Goal: Information Seeking & Learning: Check status

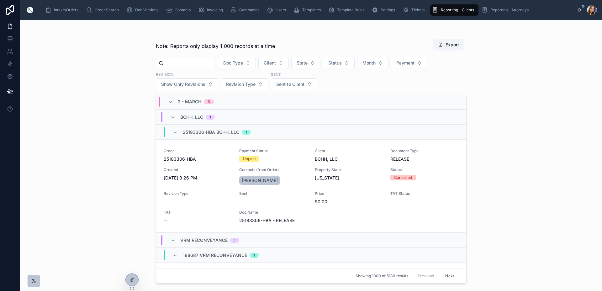
click at [183, 65] on input "text" at bounding box center [189, 63] width 51 height 9
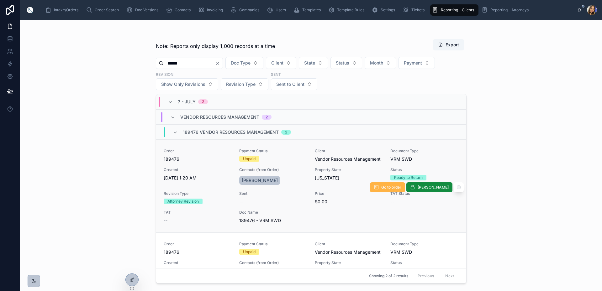
type input "******"
click at [394, 188] on span "Go to order" at bounding box center [391, 187] width 20 height 5
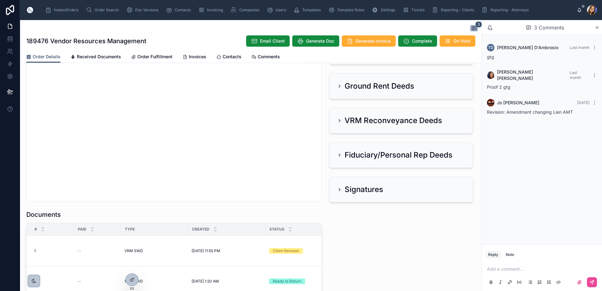
scroll to position [742, 0]
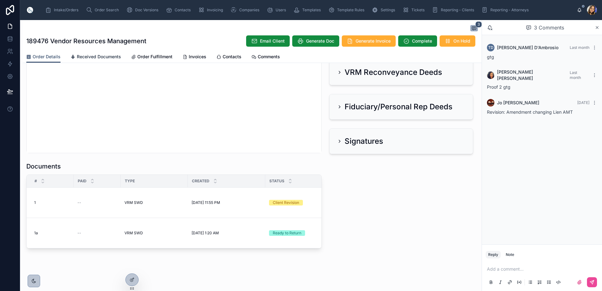
click at [104, 59] on span "Received Documents" at bounding box center [99, 57] width 44 height 6
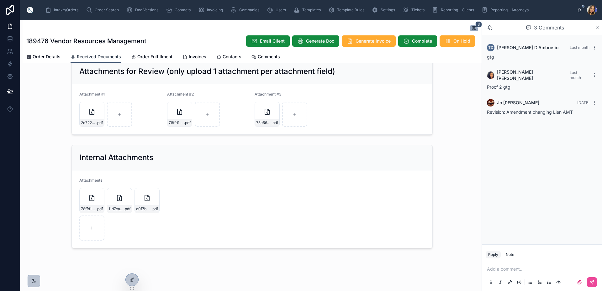
scroll to position [14, 0]
click at [168, 55] on span "Order Fulfillment" at bounding box center [154, 57] width 35 height 6
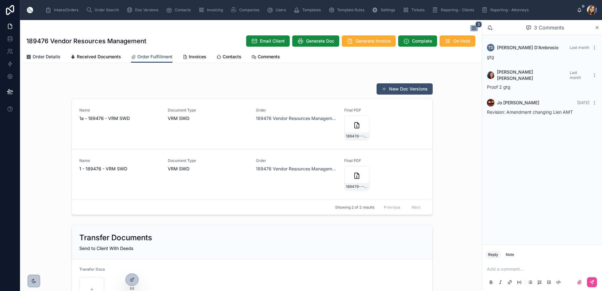
click at [47, 57] on span "Order Details" at bounding box center [47, 57] width 28 height 6
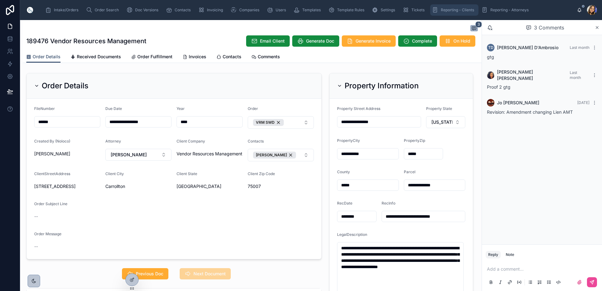
click at [461, 7] on div "Reporting - Clients" at bounding box center [454, 10] width 45 height 10
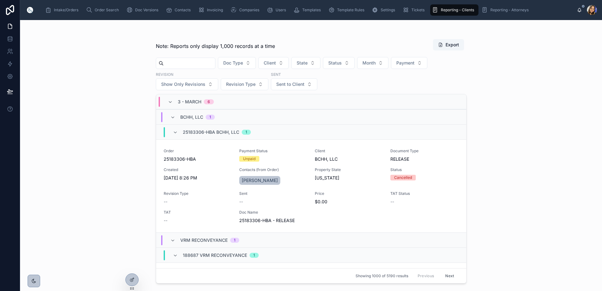
click at [183, 61] on input "text" at bounding box center [189, 63] width 51 height 9
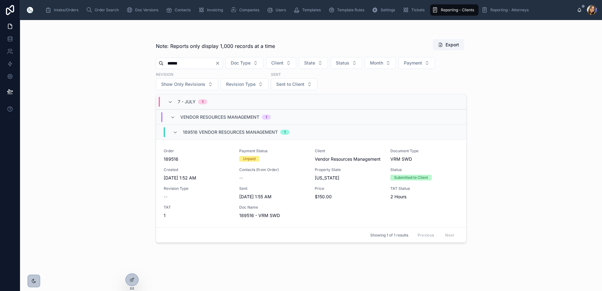
drag, startPoint x: 188, startPoint y: 64, endPoint x: 51, endPoint y: 66, distance: 137.4
click at [97, 69] on div "Note: Reports only display 1,000 records at a time Export ****** Doc Type Clien…" at bounding box center [311, 155] width 582 height 271
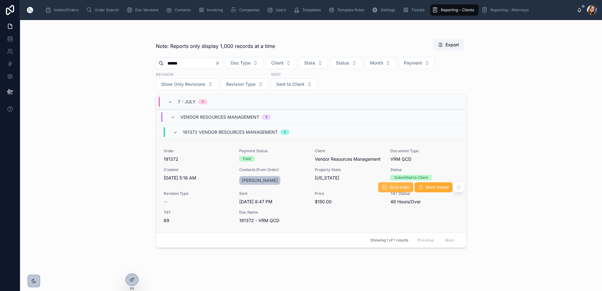
type input "******"
click at [387, 189] on button "Go to order" at bounding box center [395, 188] width 35 height 10
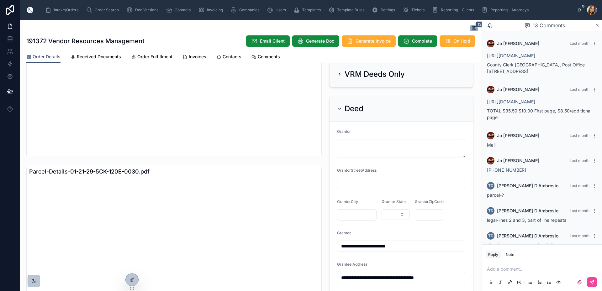
scroll to position [533, 0]
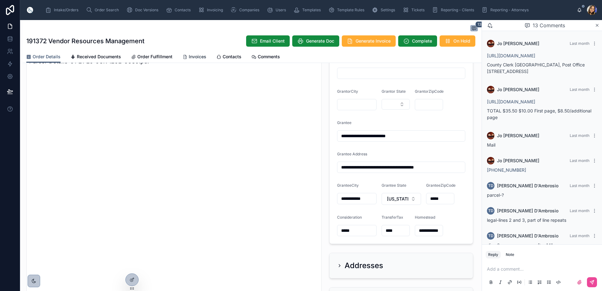
click at [192, 56] on span "Invoices" at bounding box center [198, 57] width 18 height 6
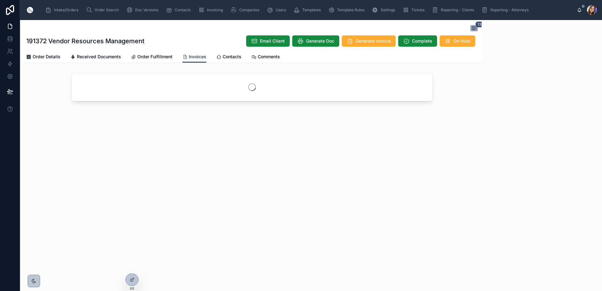
scroll to position [204, 0]
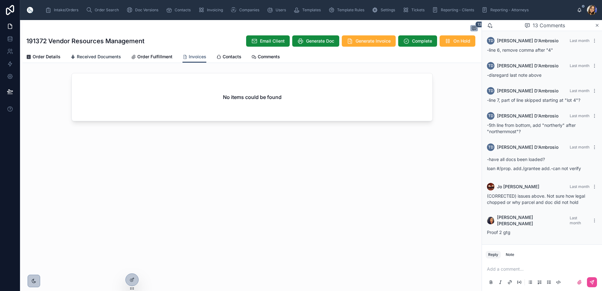
click at [91, 60] on link "Received Documents" at bounding box center [96, 57] width 51 height 13
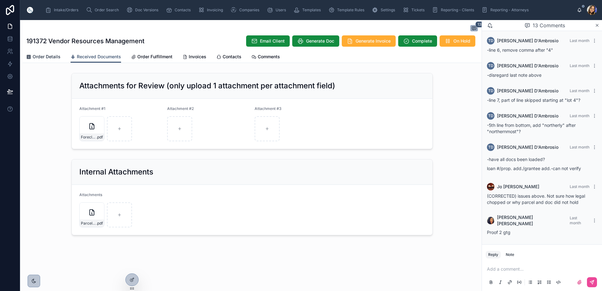
click at [54, 55] on span "Order Details" at bounding box center [47, 57] width 28 height 6
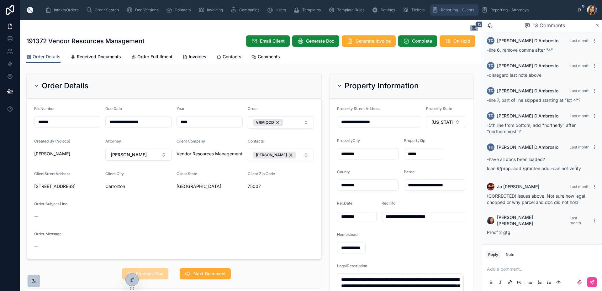
click at [455, 10] on span "Reporting - Clients" at bounding box center [457, 10] width 33 height 5
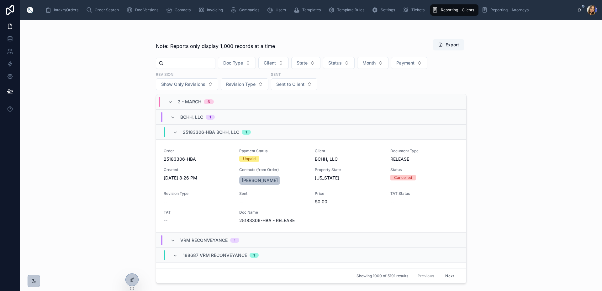
click at [188, 65] on input "text" at bounding box center [189, 63] width 51 height 9
paste input "******"
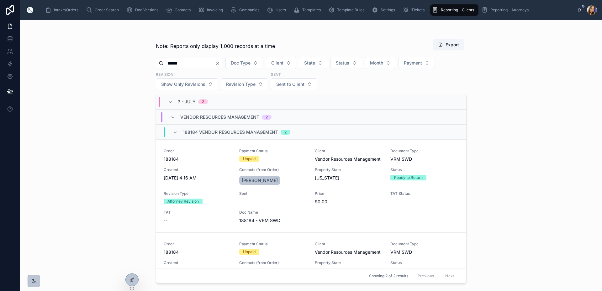
type input "******"
click at [105, 121] on div "Note: Reports only display 1,000 records at a time Export ****** Doc Type Clien…" at bounding box center [311, 155] width 582 height 271
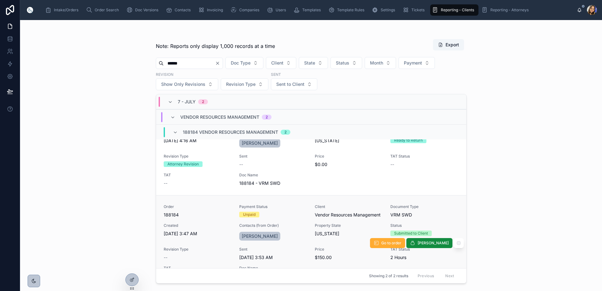
scroll to position [57, 0]
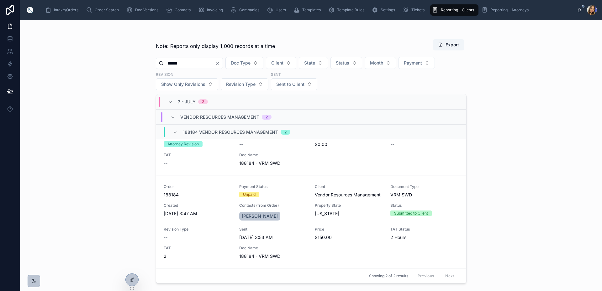
click at [104, 160] on div "Note: Reports only display 1,000 records at a time Export ****** Doc Type Clien…" at bounding box center [311, 155] width 582 height 271
click at [220, 61] on icon "Clear" at bounding box center [217, 63] width 5 height 5
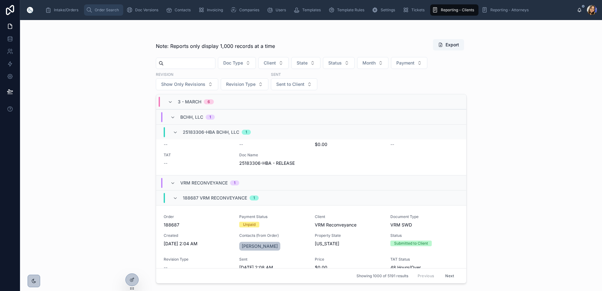
click at [99, 6] on div "Order Search" at bounding box center [103, 10] width 35 height 10
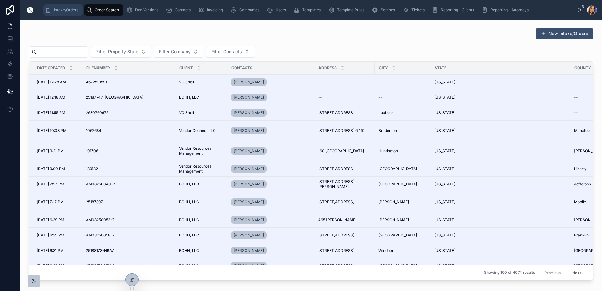
click at [64, 10] on span "Intake/Orders" at bounding box center [66, 10] width 24 height 5
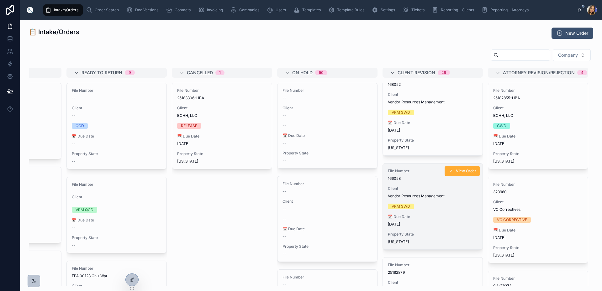
scroll to position [547, 0]
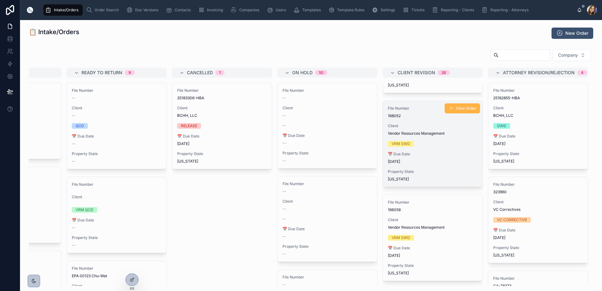
click at [456, 109] on span "View Order" at bounding box center [466, 108] width 20 height 5
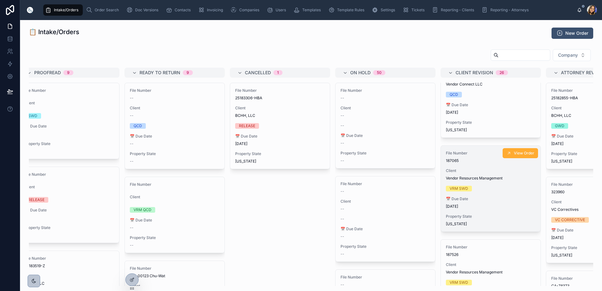
scroll to position [63, 0]
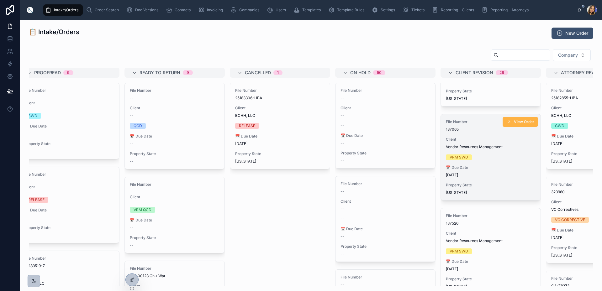
click at [521, 119] on button "View Order" at bounding box center [520, 122] width 35 height 10
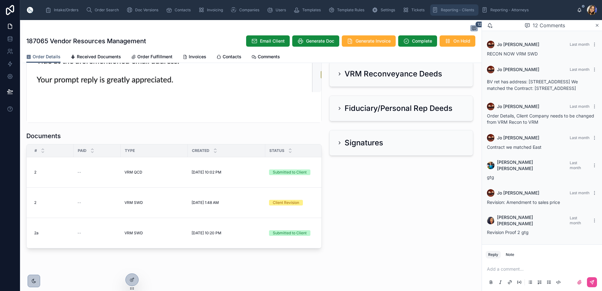
drag, startPoint x: 447, startPoint y: 8, endPoint x: 125, endPoint y: 72, distance: 328.3
click at [447, 8] on span "Reporting - Clients" at bounding box center [457, 10] width 33 height 5
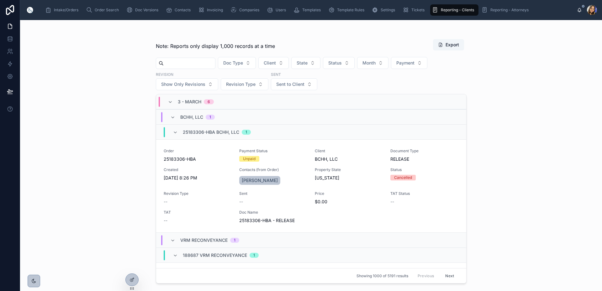
click at [209, 64] on input "text" at bounding box center [189, 63] width 51 height 9
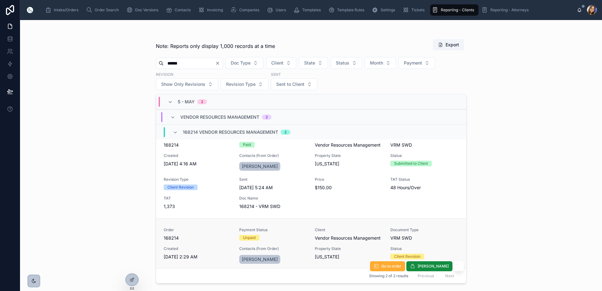
scroll to position [57, 0]
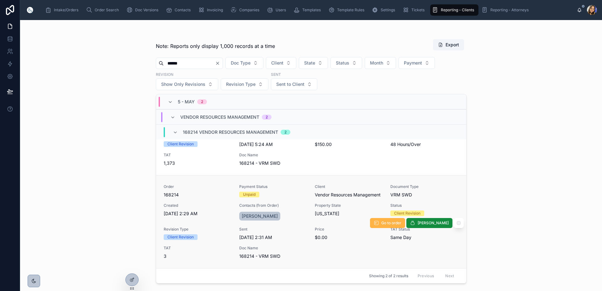
type input "******"
click at [387, 223] on button "Go to order" at bounding box center [387, 223] width 35 height 10
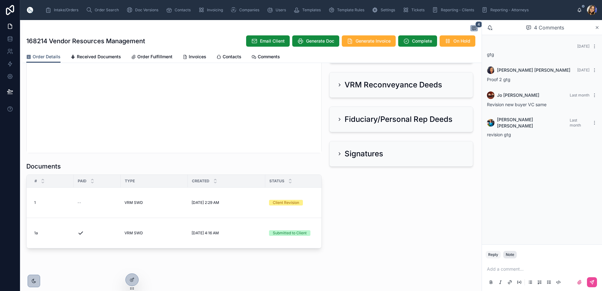
click at [506, 254] on div "Note" at bounding box center [510, 255] width 8 height 5
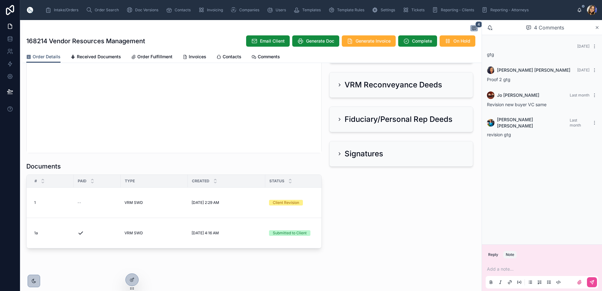
click at [508, 266] on div "Add a note..." at bounding box center [542, 276] width 113 height 26
click at [506, 274] on div "Add a note..." at bounding box center [542, 276] width 113 height 26
click at [523, 270] on p at bounding box center [543, 269] width 113 height 6
click at [593, 279] on button at bounding box center [592, 283] width 10 height 10
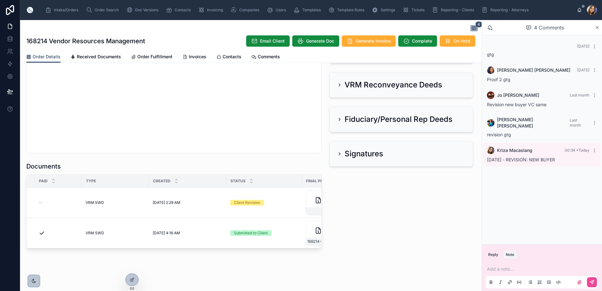
scroll to position [0, 30]
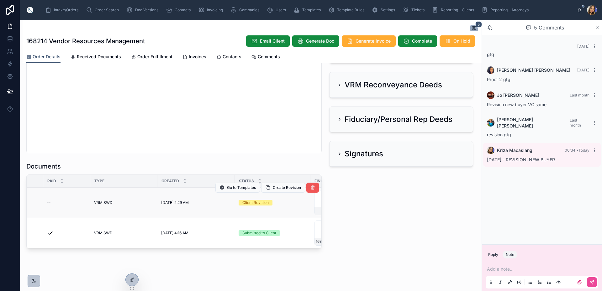
click at [310, 185] on icon at bounding box center [312, 187] width 5 height 5
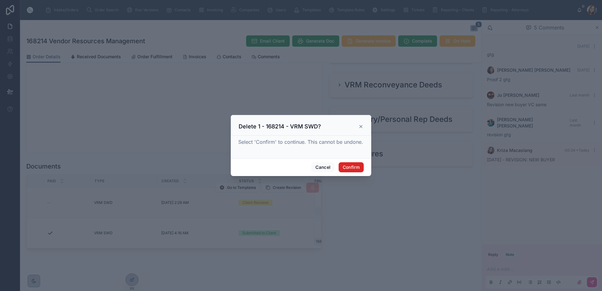
click at [349, 165] on button "Confirm" at bounding box center [351, 168] width 25 height 10
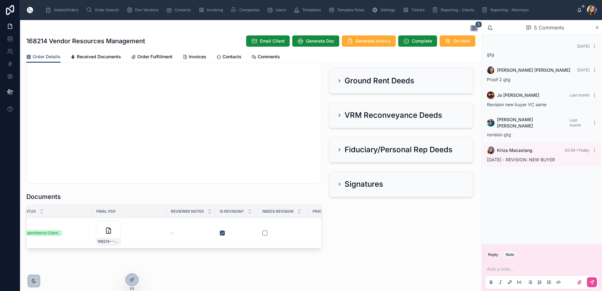
scroll to position [0, 0]
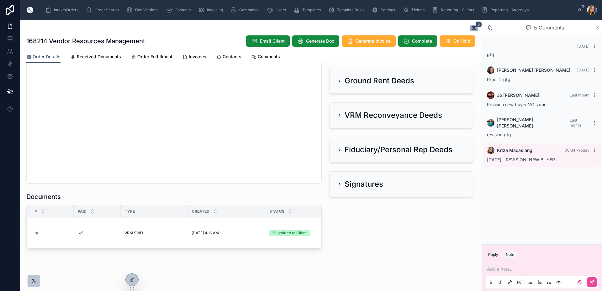
drag, startPoint x: 487, startPoint y: 154, endPoint x: 579, endPoint y: 157, distance: 92.0
click at [579, 157] on div "Kriza Macaslang 00:34 • [DATE] [DATE] - REVISION: NEW BUYER" at bounding box center [542, 155] width 118 height 24
copy span "[DATE] - REVISION: NEW BUYER"
click at [449, 11] on span "Reporting - Clients" at bounding box center [457, 10] width 33 height 5
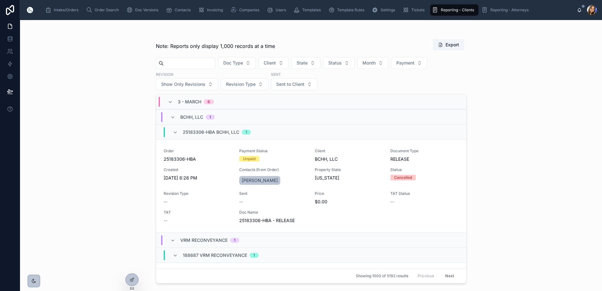
click at [187, 66] on input "text" at bounding box center [189, 63] width 51 height 9
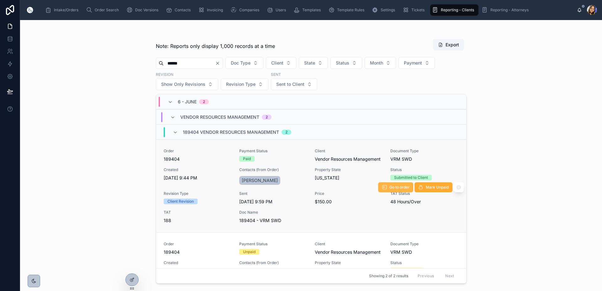
type input "******"
click at [400, 187] on span "Go to order" at bounding box center [400, 187] width 20 height 5
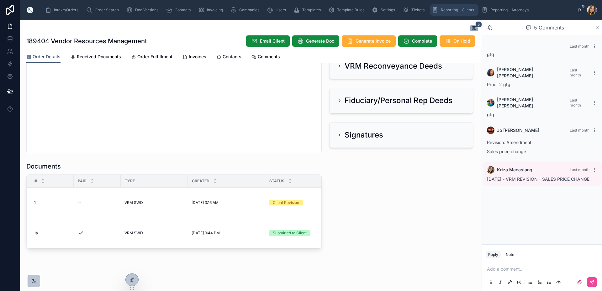
click at [455, 7] on div "Reporting - Clients" at bounding box center [454, 10] width 45 height 10
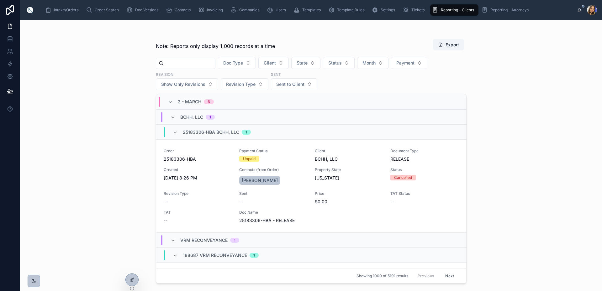
click at [198, 65] on input "text" at bounding box center [189, 63] width 51 height 9
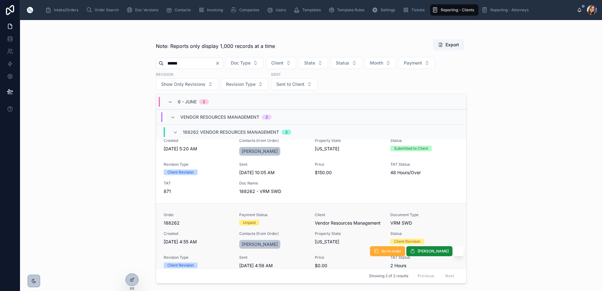
scroll to position [57, 0]
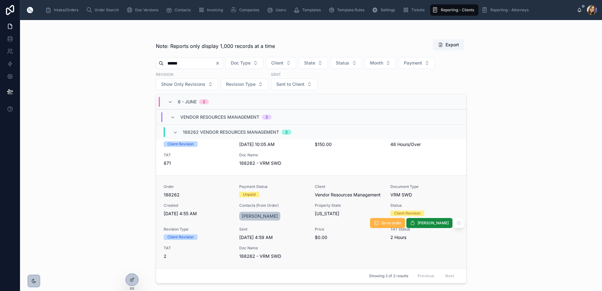
type input "******"
click at [379, 224] on icon at bounding box center [376, 223] width 5 height 5
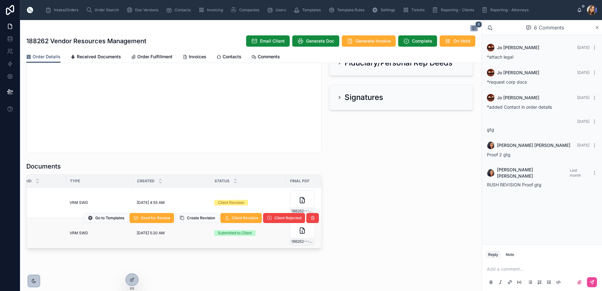
scroll to position [742, 0]
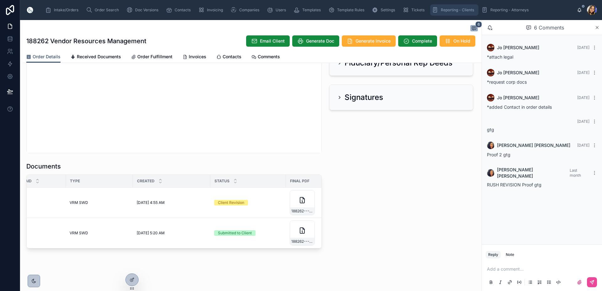
click at [464, 13] on div "Reporting - Clients" at bounding box center [454, 10] width 45 height 10
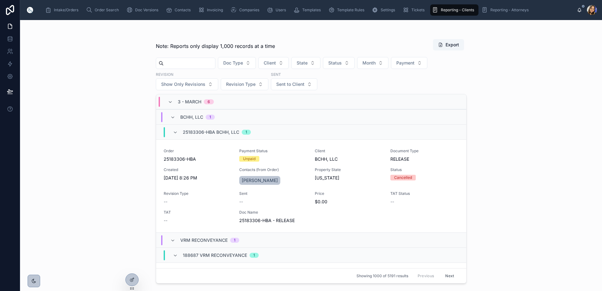
click at [214, 63] on input "text" at bounding box center [189, 63] width 51 height 9
paste input "******"
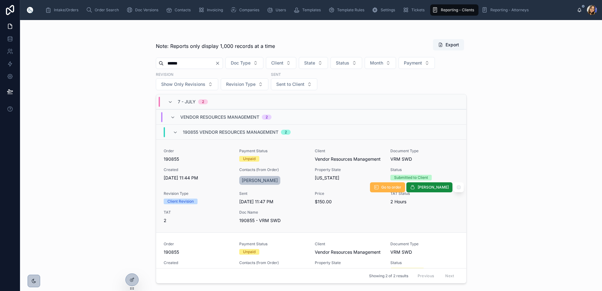
type input "******"
click at [388, 189] on button "Go to order" at bounding box center [387, 188] width 35 height 10
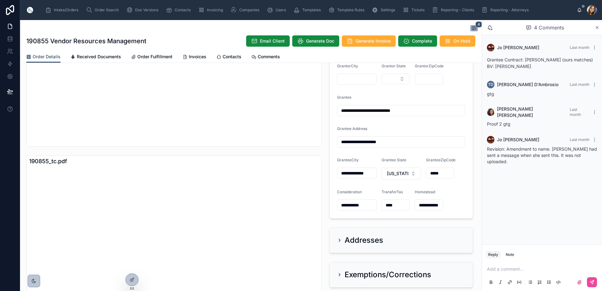
scroll to position [439, 0]
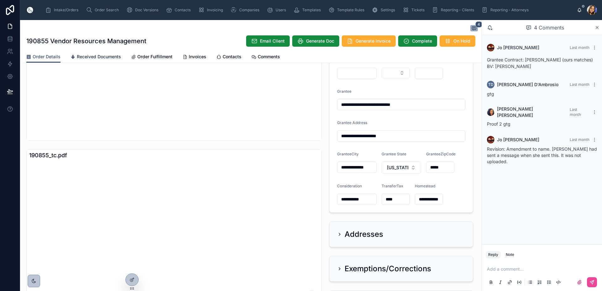
click at [87, 56] on span "Received Documents" at bounding box center [99, 57] width 44 height 6
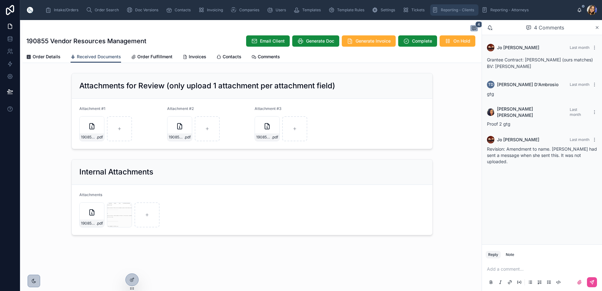
drag, startPoint x: 460, startPoint y: 11, endPoint x: 349, endPoint y: 19, distance: 110.4
click at [460, 11] on span "Reporting - Clients" at bounding box center [457, 10] width 33 height 5
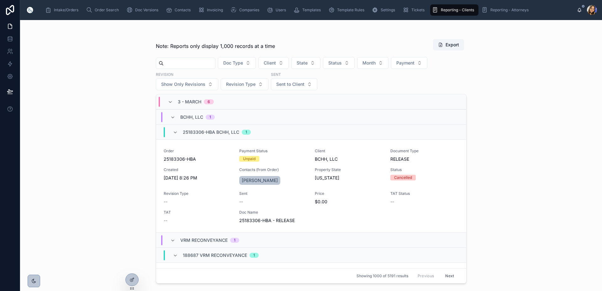
drag, startPoint x: 208, startPoint y: 64, endPoint x: 215, endPoint y: 65, distance: 6.6
click at [208, 65] on input "text" at bounding box center [189, 63] width 51 height 9
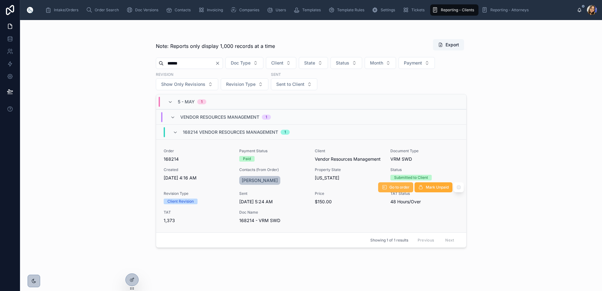
type input "******"
click at [398, 189] on span "Go to order" at bounding box center [400, 187] width 20 height 5
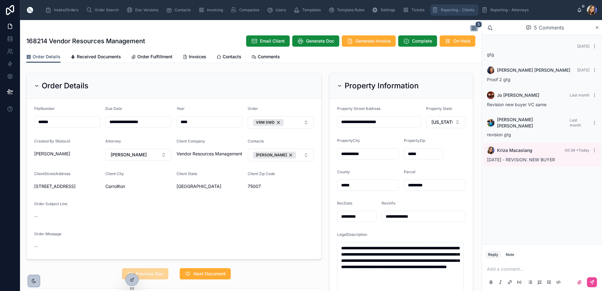
drag, startPoint x: 467, startPoint y: 9, endPoint x: 465, endPoint y: 17, distance: 8.6
click at [467, 9] on span "Reporting - Clients" at bounding box center [457, 10] width 33 height 5
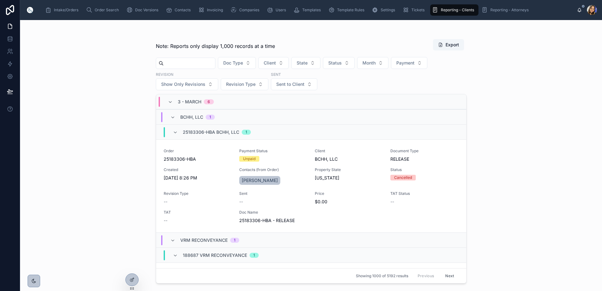
click at [202, 67] on input "text" at bounding box center [189, 63] width 51 height 9
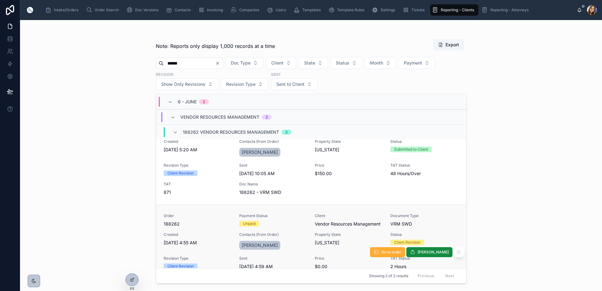
scroll to position [57, 0]
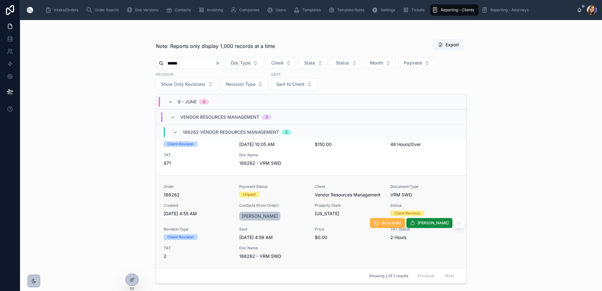
type input "******"
click at [379, 224] on icon at bounding box center [376, 223] width 5 height 5
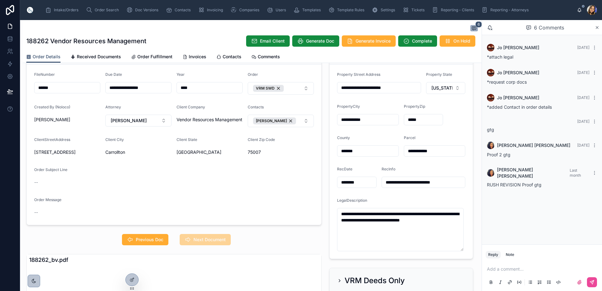
scroll to position [157, 0]
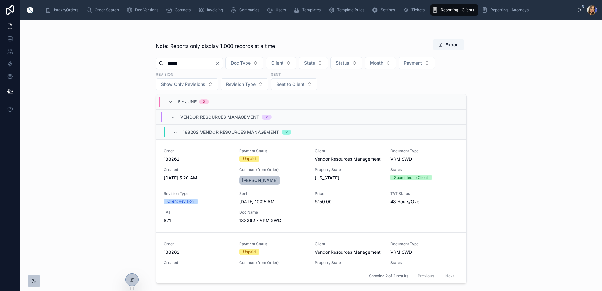
click at [195, 62] on input "******" at bounding box center [189, 63] width 51 height 9
type input "******"
click at [382, 190] on button "Go to order" at bounding box center [395, 188] width 35 height 10
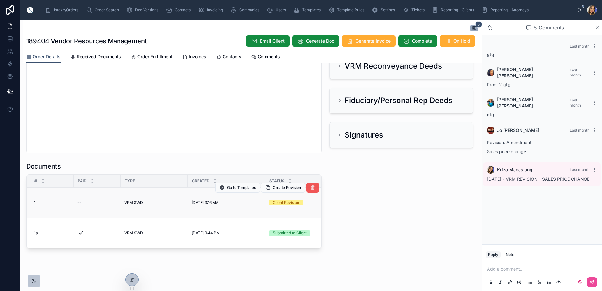
click at [310, 185] on icon at bounding box center [312, 187] width 5 height 5
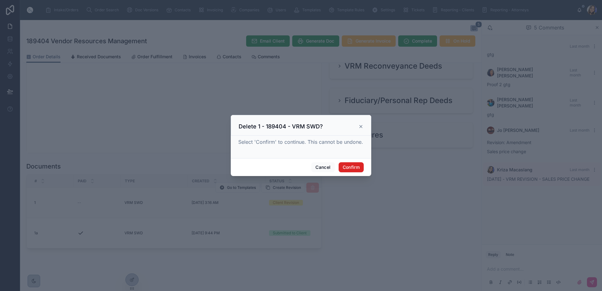
click at [356, 164] on button "Confirm" at bounding box center [351, 168] width 25 height 10
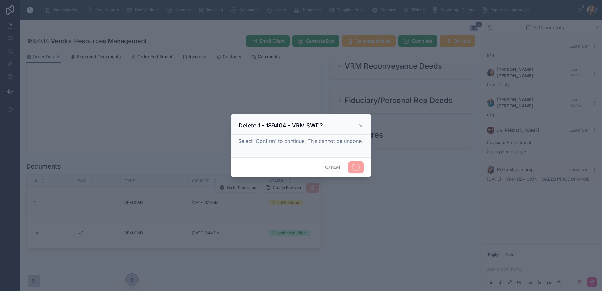
scroll to position [711, 0]
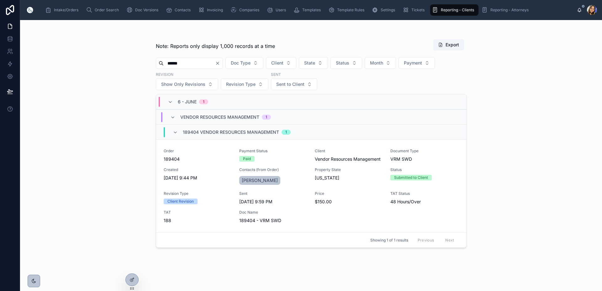
drag, startPoint x: 190, startPoint y: 63, endPoint x: 82, endPoint y: 46, distance: 110.1
click at [104, 52] on div "Note: Reports only display 1,000 records at a time Export ****** Doc Type Clien…" at bounding box center [311, 155] width 582 height 271
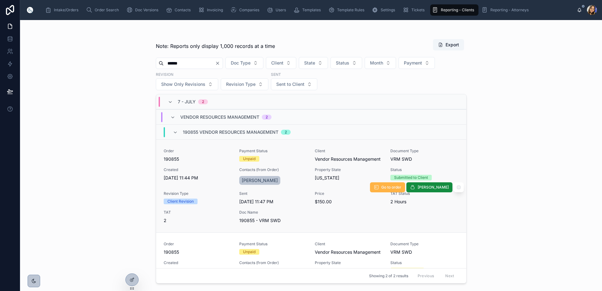
type input "******"
click at [393, 185] on span "Go to order" at bounding box center [391, 187] width 20 height 5
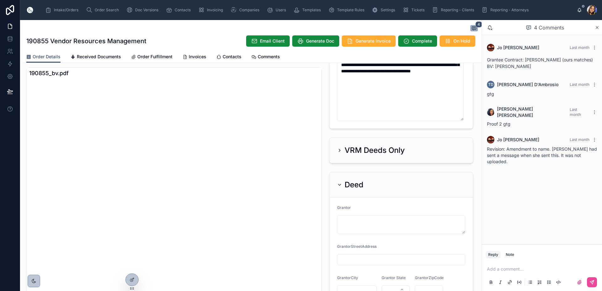
scroll to position [220, 0]
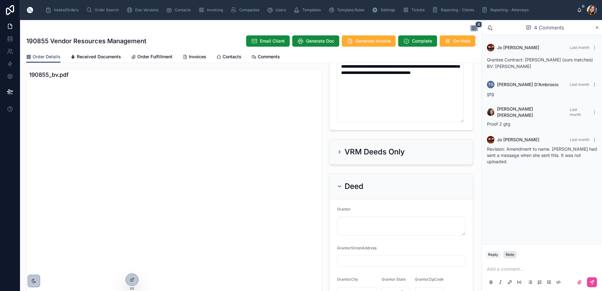
click at [511, 255] on div "Note" at bounding box center [510, 255] width 8 height 5
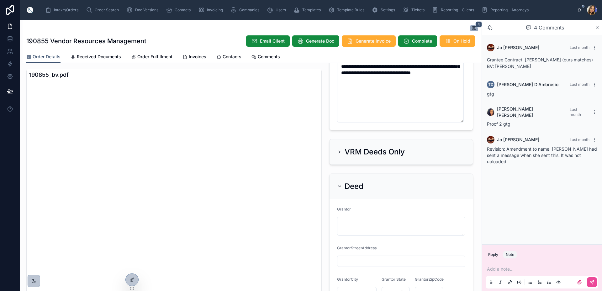
click at [509, 269] on p at bounding box center [543, 269] width 113 height 6
click at [595, 280] on button at bounding box center [592, 283] width 10 height 10
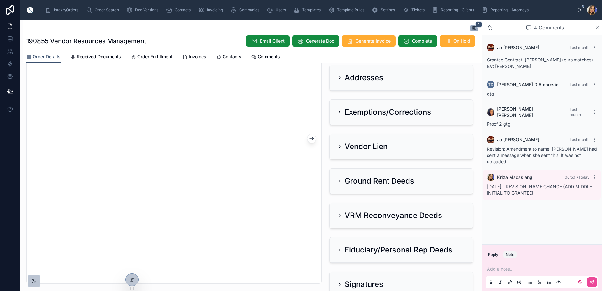
scroll to position [742, 0]
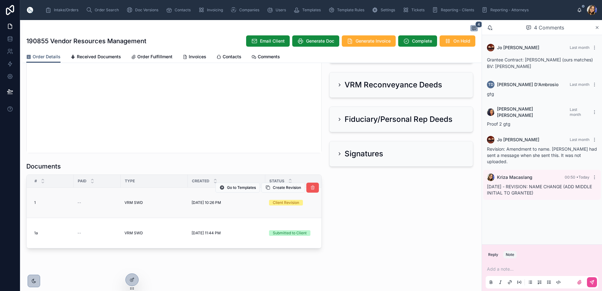
click at [310, 185] on icon at bounding box center [312, 187] width 5 height 5
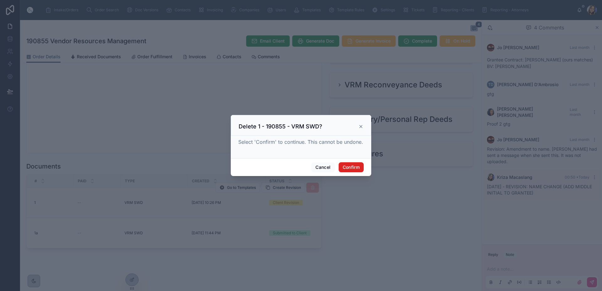
click at [349, 167] on button "Confirm" at bounding box center [351, 168] width 25 height 10
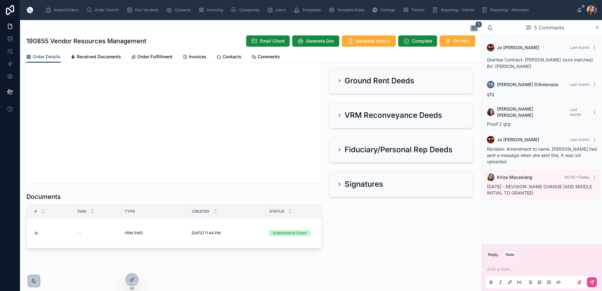
scroll to position [711, 0]
click at [453, 13] on div "Reporting - Clients" at bounding box center [454, 10] width 45 height 10
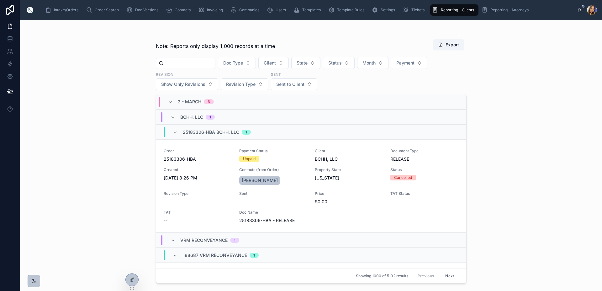
click at [200, 63] on input "text" at bounding box center [189, 63] width 51 height 9
type input "******"
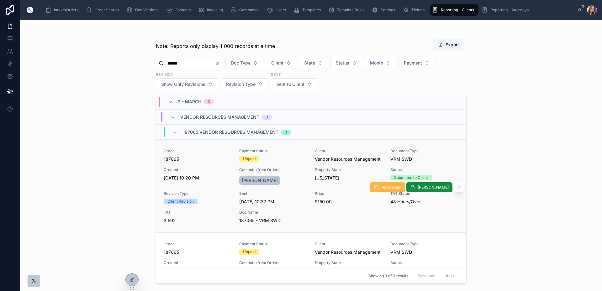
click at [400, 186] on span "Go to order" at bounding box center [391, 187] width 20 height 5
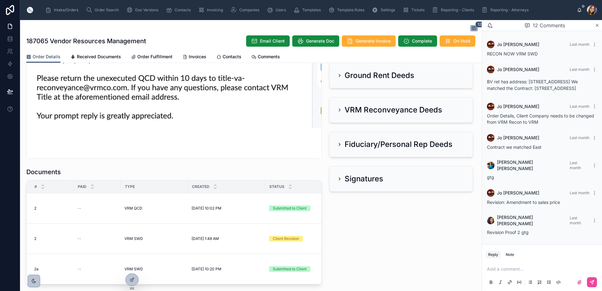
scroll to position [772, 0]
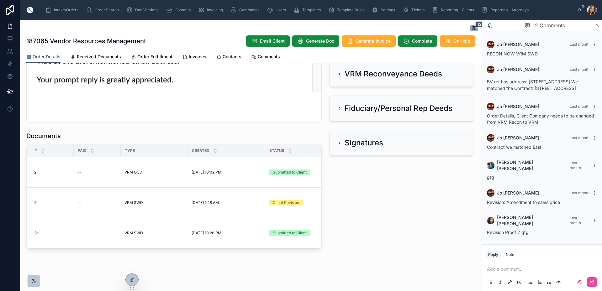
drag, startPoint x: 509, startPoint y: 256, endPoint x: 508, endPoint y: 264, distance: 8.3
click at [509, 256] on div "Note" at bounding box center [510, 255] width 8 height 5
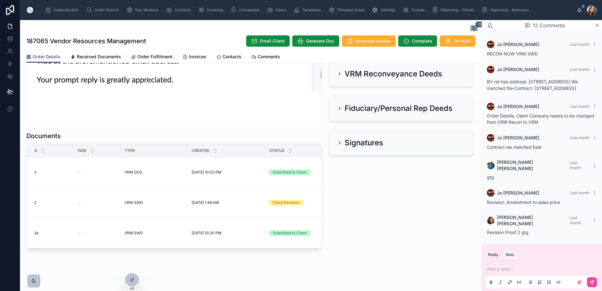
click at [504, 268] on p at bounding box center [543, 269] width 113 height 6
click at [590, 278] on button at bounding box center [592, 283] width 10 height 10
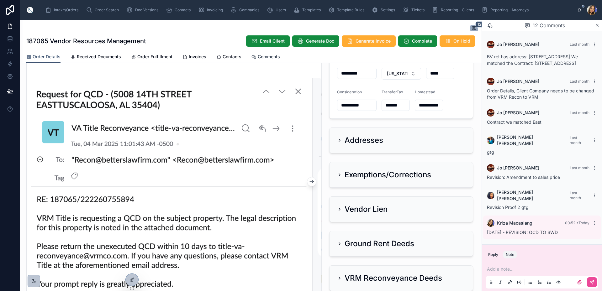
scroll to position [552, 0]
click at [456, 8] on span "Reporting - Clients" at bounding box center [457, 10] width 33 height 5
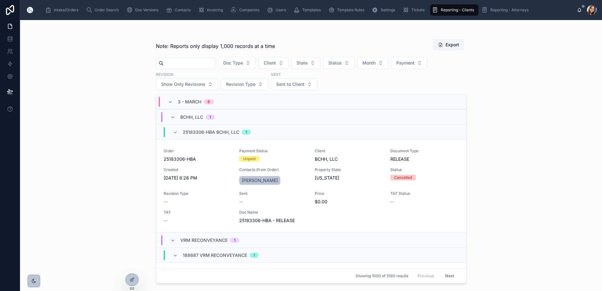
click at [209, 64] on input "text" at bounding box center [189, 63] width 51 height 9
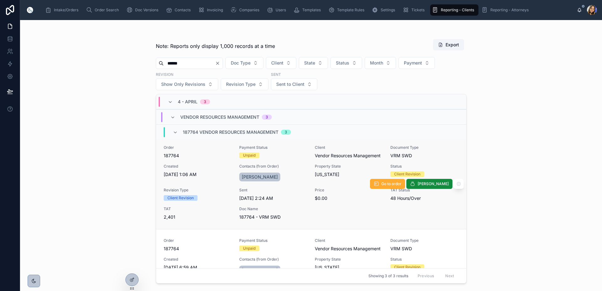
scroll to position [88, 0]
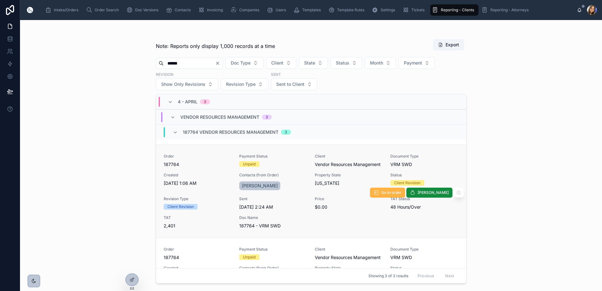
type input "******"
click at [393, 194] on span "Go to order" at bounding box center [391, 192] width 20 height 5
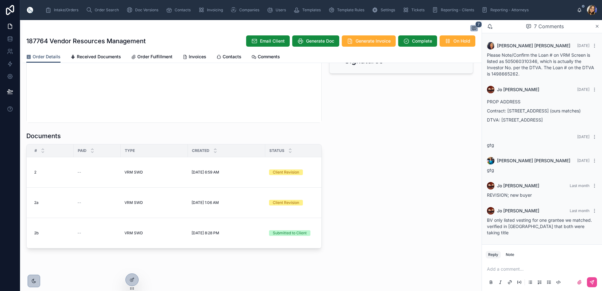
scroll to position [33, 0]
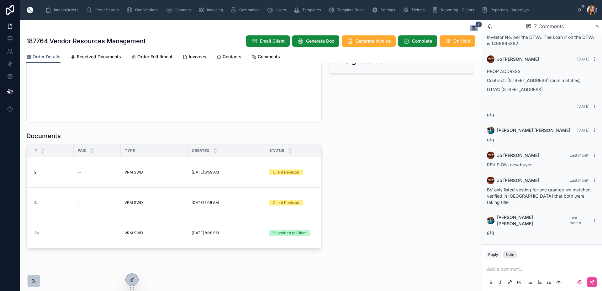
click at [509, 254] on div "Note" at bounding box center [510, 255] width 8 height 5
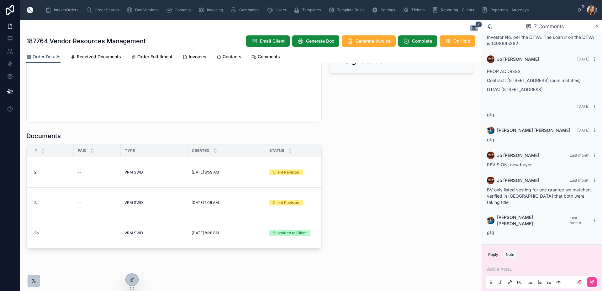
click at [500, 271] on p at bounding box center [543, 269] width 113 height 6
click at [591, 279] on button at bounding box center [592, 283] width 10 height 10
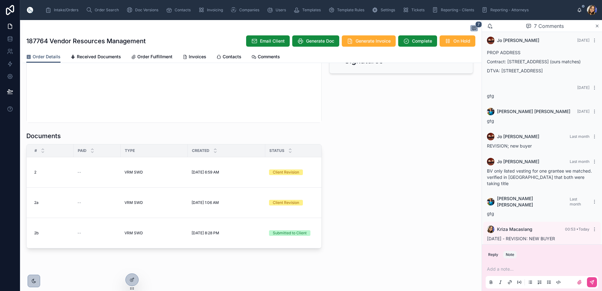
scroll to position [56, 0]
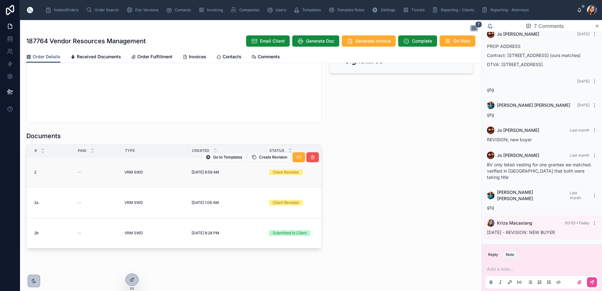
click at [311, 155] on icon at bounding box center [312, 157] width 5 height 5
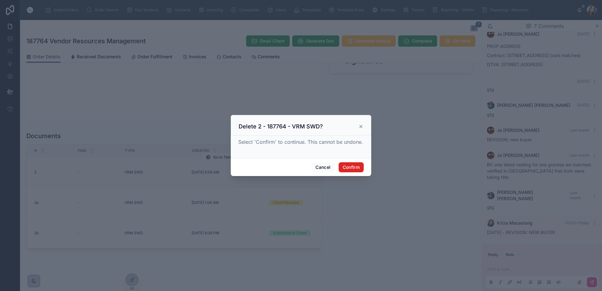
click at [355, 165] on button "Confirm" at bounding box center [351, 168] width 25 height 10
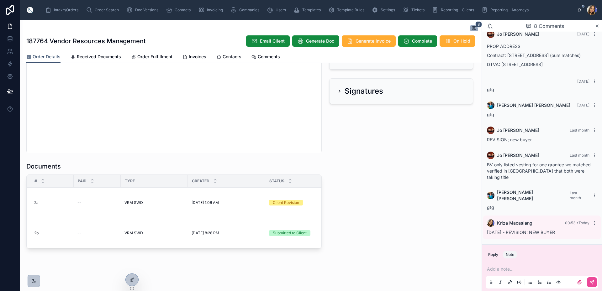
scroll to position [742, 0]
click at [312, 185] on icon at bounding box center [312, 187] width 5 height 5
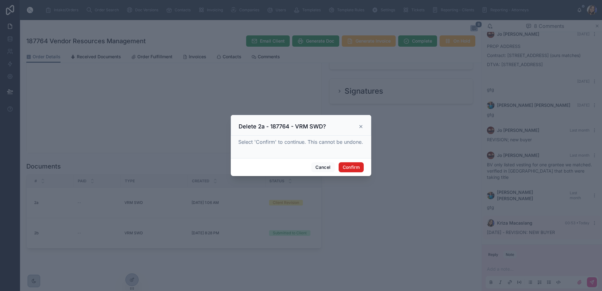
click at [345, 168] on button "Confirm" at bounding box center [351, 168] width 25 height 10
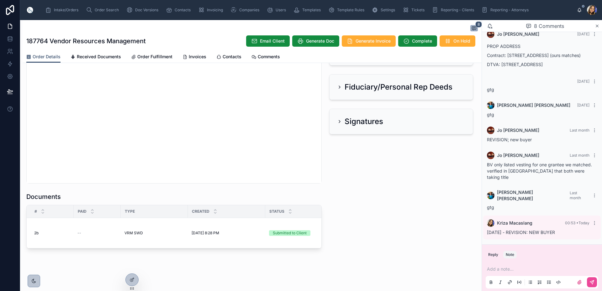
scroll to position [711, 0]
click at [62, 11] on span "Intake/Orders" at bounding box center [66, 10] width 24 height 5
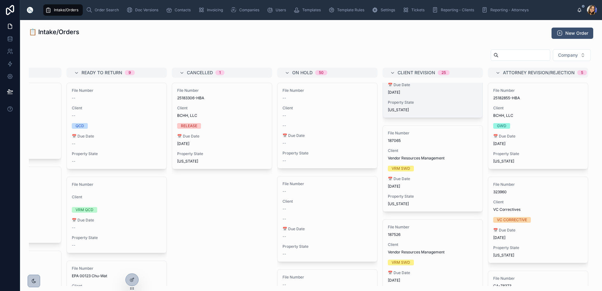
scroll to position [63, 0]
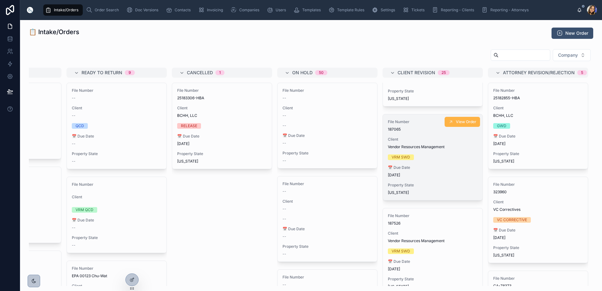
click at [456, 121] on span "View Order" at bounding box center [466, 122] width 20 height 5
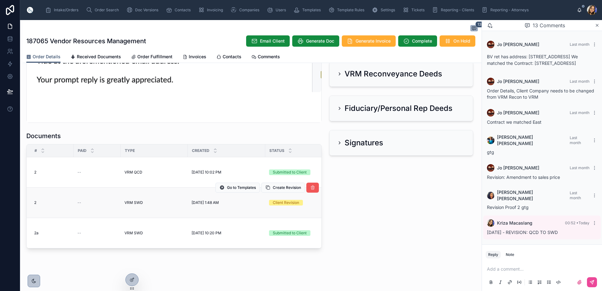
click at [310, 185] on icon at bounding box center [312, 187] width 5 height 5
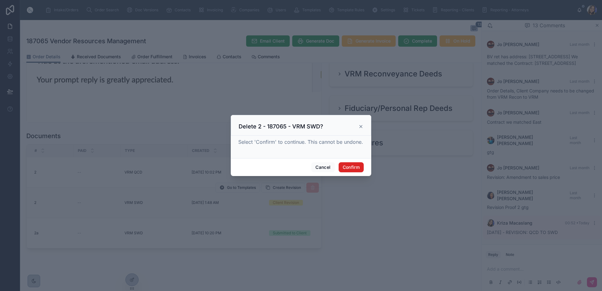
click at [344, 167] on button "Confirm" at bounding box center [351, 168] width 25 height 10
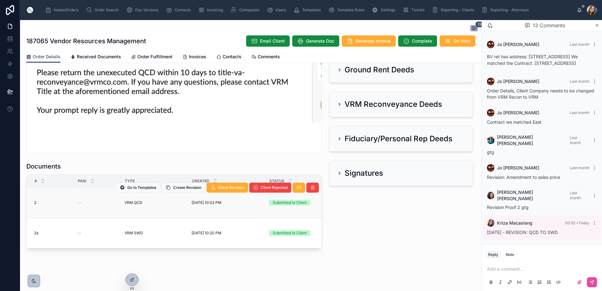
scroll to position [742, 0]
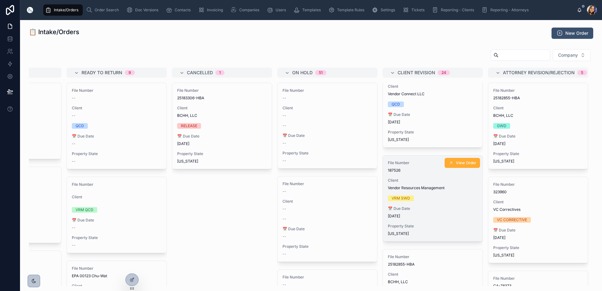
scroll to position [63, 0]
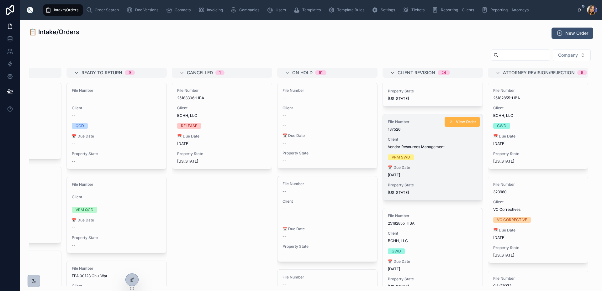
click at [445, 122] on button "View Order" at bounding box center [462, 122] width 35 height 10
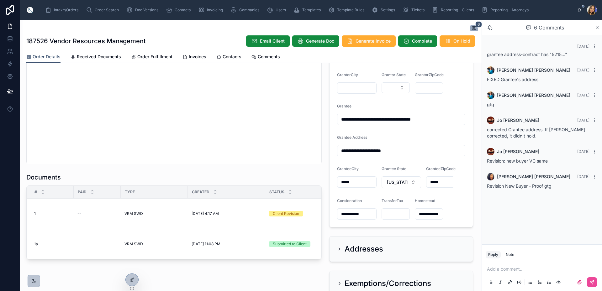
scroll to position [471, 0]
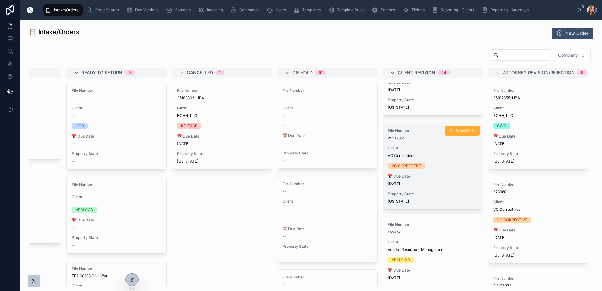
scroll to position [408, 0]
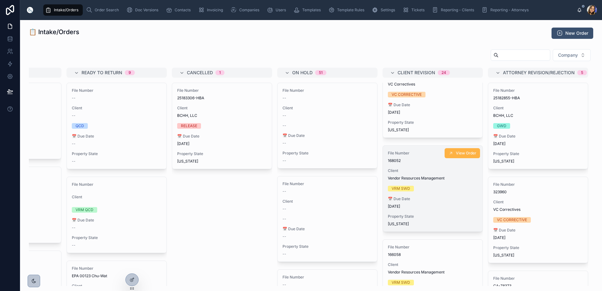
click at [411, 23] on div "📋 Intake/Orders New Order Company New Order 1 File Number -- Client -- -- 📅 Due…" at bounding box center [311, 174] width 582 height 309
click at [460, 155] on span "View Order" at bounding box center [466, 153] width 20 height 5
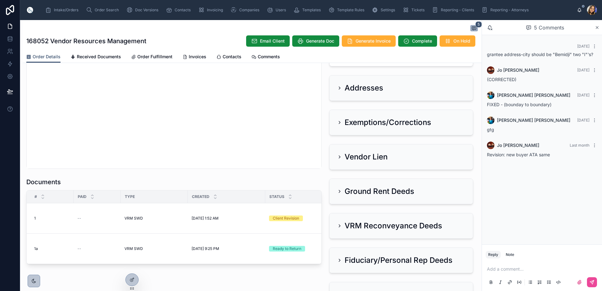
scroll to position [771, 0]
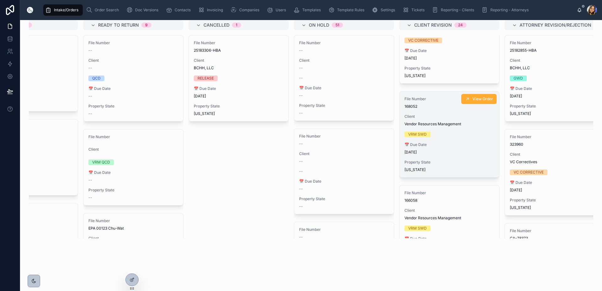
scroll to position [502, 0]
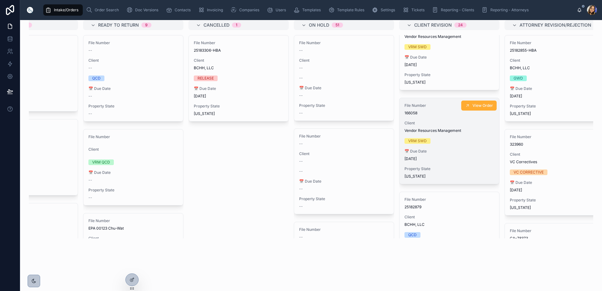
click at [311, 267] on div "📋 Intake/Orders New Order Company New Order 1 File Number -- Client -- -- 📅 Due…" at bounding box center [311, 126] width 582 height 309
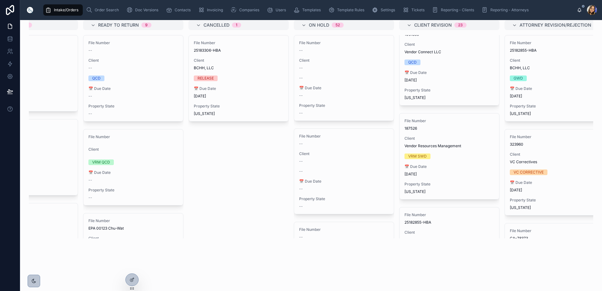
scroll to position [0, 0]
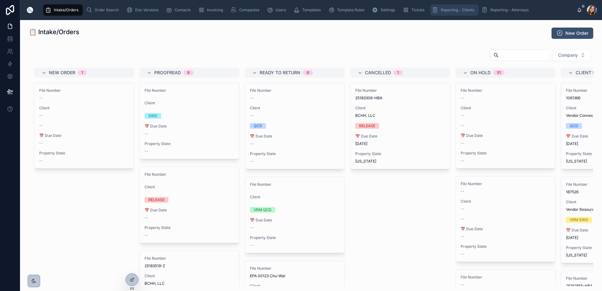
drag, startPoint x: 453, startPoint y: 12, endPoint x: 388, endPoint y: 3, distance: 65.5
click at [454, 11] on span "Reporting - Clients" at bounding box center [457, 10] width 33 height 5
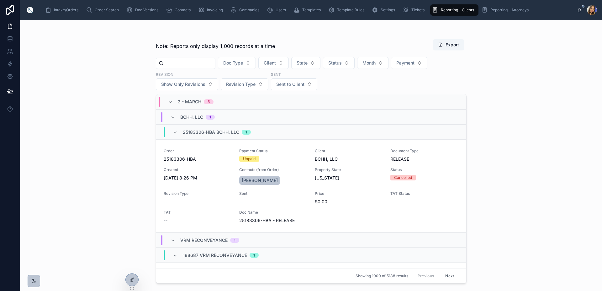
click at [174, 61] on input "text" at bounding box center [189, 63] width 51 height 9
type input "******"
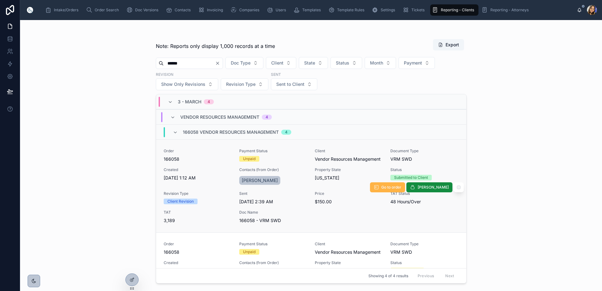
click at [391, 190] on button "Go to order" at bounding box center [387, 188] width 35 height 10
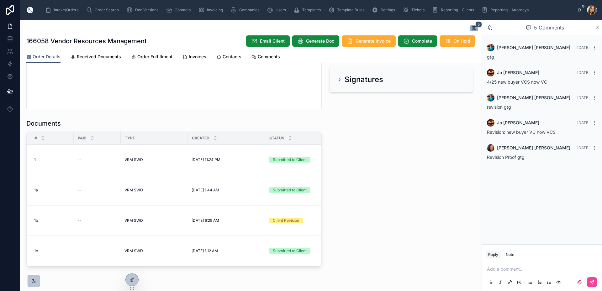
scroll to position [803, 0]
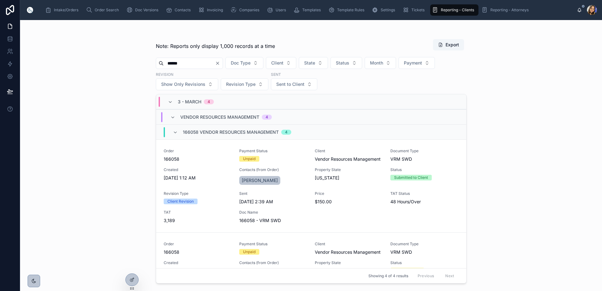
click at [136, 67] on div "Note: Reports only display 1,000 records at a time Export ****** Doc Type Clien…" at bounding box center [311, 155] width 582 height 271
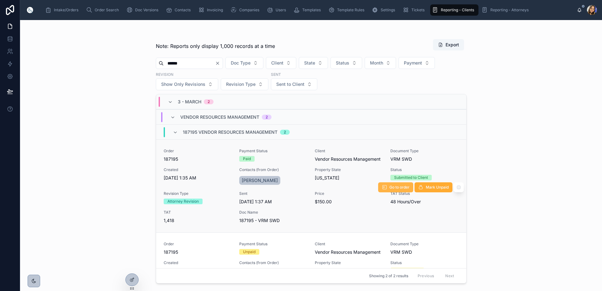
type input "******"
click at [400, 189] on span "Go to order" at bounding box center [400, 187] width 20 height 5
drag, startPoint x: 192, startPoint y: 67, endPoint x: 108, endPoint y: 61, distance: 84.3
click at [115, 63] on div "Note: Reports only display 1,000 records at a time Export ****** Doc Type Clien…" at bounding box center [311, 155] width 582 height 271
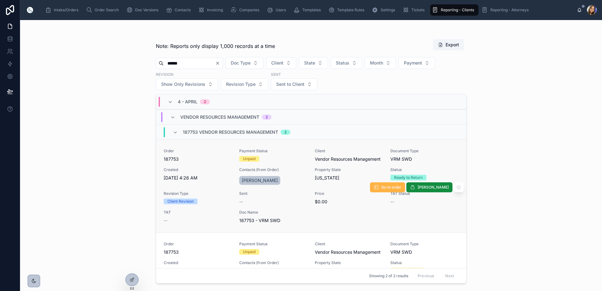
type input "******"
click at [389, 187] on span "Go to order" at bounding box center [391, 187] width 20 height 5
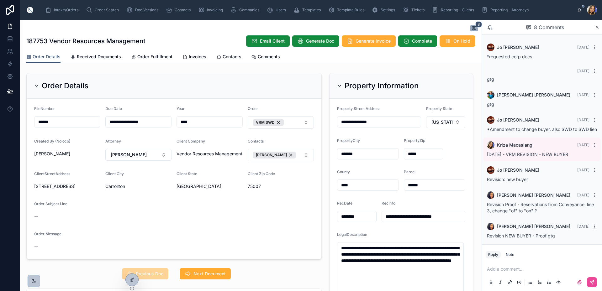
scroll to position [9, 0]
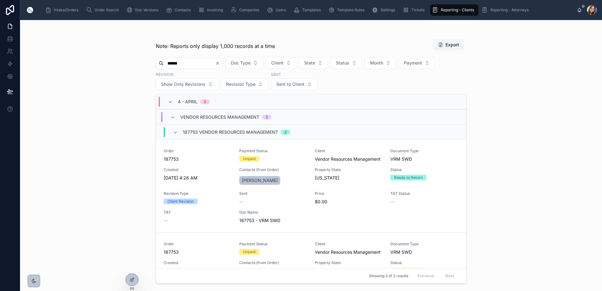
click at [67, 87] on div "Note: Reports only display 1,000 records at a time Export ****** Doc Type Clien…" at bounding box center [311, 155] width 582 height 271
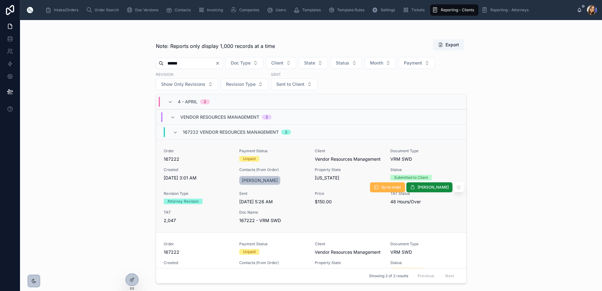
type input "******"
click at [393, 186] on span "Go to order" at bounding box center [391, 187] width 20 height 5
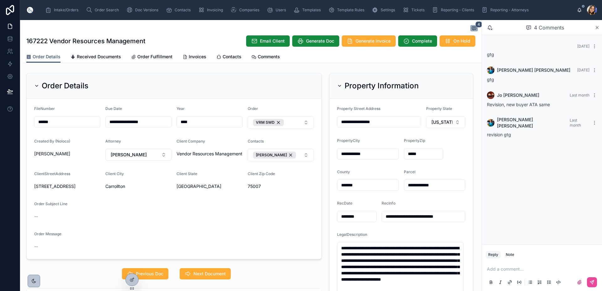
click at [515, 250] on div "Reply Note" at bounding box center [542, 255] width 120 height 10
click at [512, 254] on div "Note" at bounding box center [510, 255] width 8 height 5
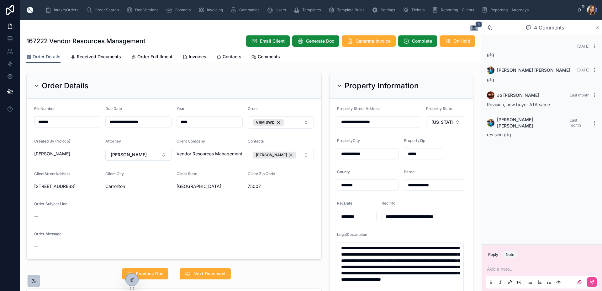
click at [502, 269] on p at bounding box center [543, 269] width 113 height 6
click at [594, 279] on button at bounding box center [592, 283] width 10 height 10
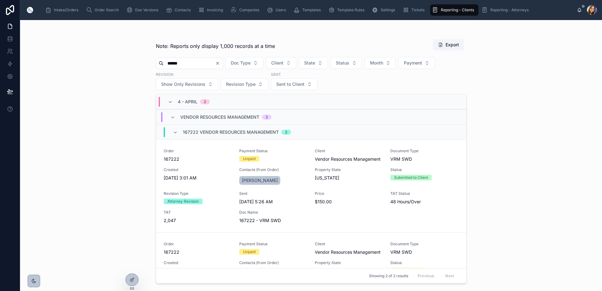
drag, startPoint x: 185, startPoint y: 63, endPoint x: 95, endPoint y: 51, distance: 91.1
click at [118, 60] on div "Note: Reports only display 1,000 records at a time Export ****** Doc Type Clien…" at bounding box center [311, 155] width 582 height 271
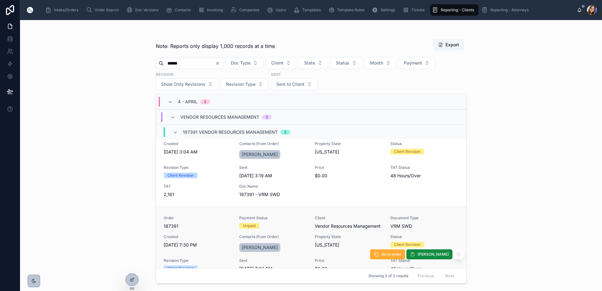
scroll to position [88, 0]
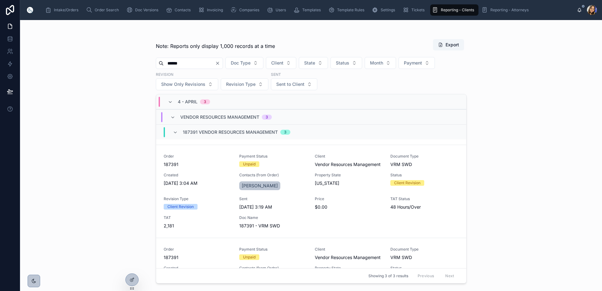
drag, startPoint x: 210, startPoint y: 61, endPoint x: 71, endPoint y: 68, distance: 139.2
click at [81, 65] on div "Note: Reports only display 1,000 records at a time Export ****** Doc Type Clien…" at bounding box center [311, 155] width 582 height 271
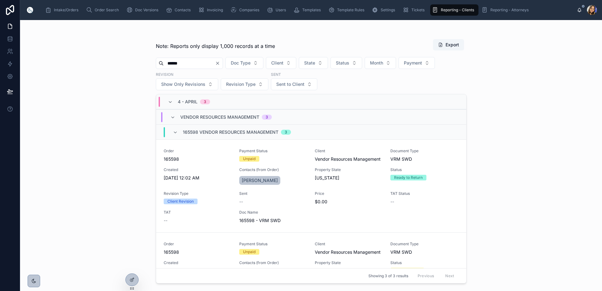
drag, startPoint x: 193, startPoint y: 65, endPoint x: 83, endPoint y: 50, distance: 111.5
click at [103, 59] on div "Note: Reports only display 1,000 records at a time Export ****** Doc Type Clien…" at bounding box center [311, 155] width 582 height 271
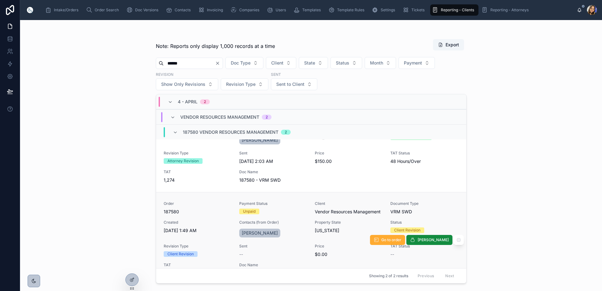
scroll to position [57, 0]
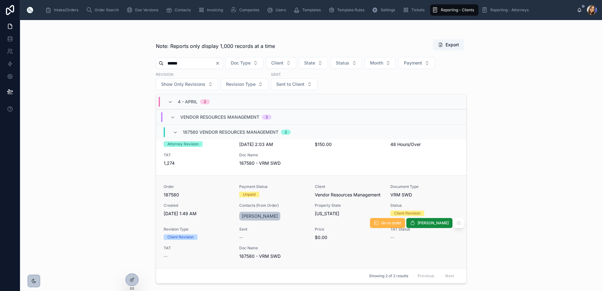
type input "******"
click at [394, 226] on button "Go to order" at bounding box center [387, 223] width 35 height 10
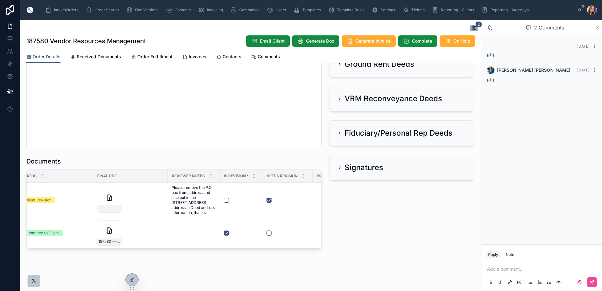
scroll to position [0, 239]
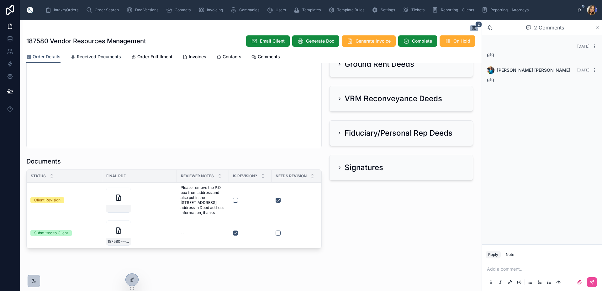
click at [84, 54] on span "Received Documents" at bounding box center [99, 57] width 44 height 6
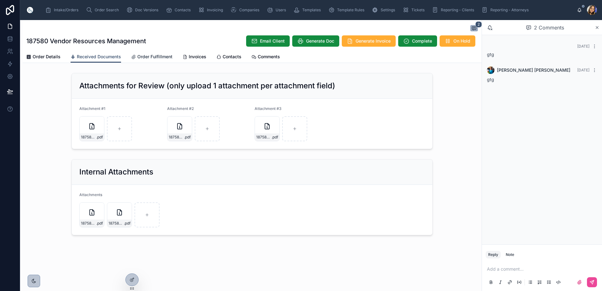
click at [150, 57] on span "Order Fulfillment" at bounding box center [154, 57] width 35 height 6
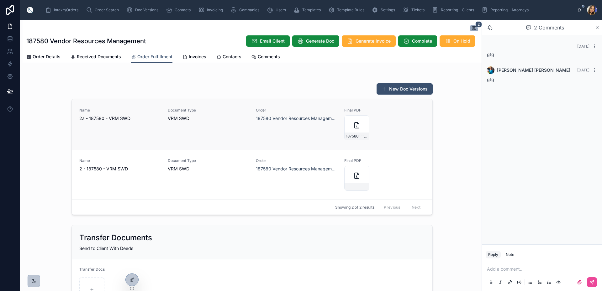
click at [134, 122] on div "Name 2a - 187580 - VRM SWD" at bounding box center [119, 124] width 81 height 33
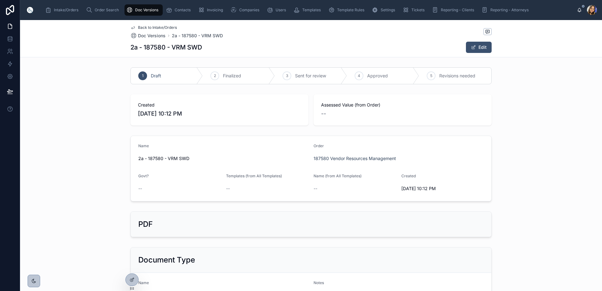
click at [131, 27] on icon at bounding box center [132, 28] width 3 height 3
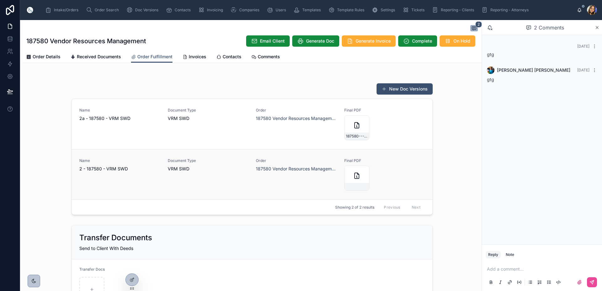
click at [119, 170] on span "2 - 187580 - VRM SWD" at bounding box center [119, 169] width 81 height 6
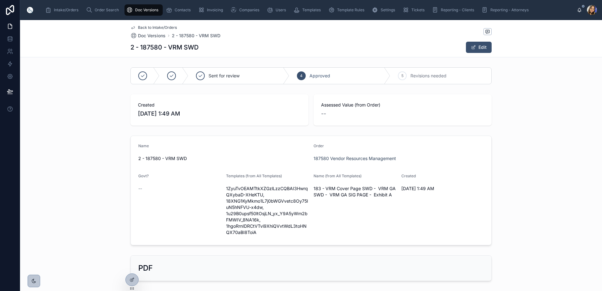
click at [138, 28] on span "Back to Intake/Orders" at bounding box center [157, 27] width 39 height 5
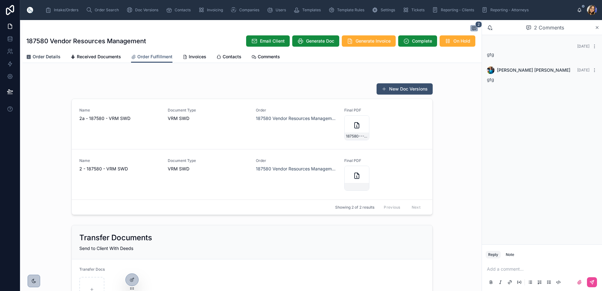
click at [38, 56] on span "Order Details" at bounding box center [47, 57] width 28 height 6
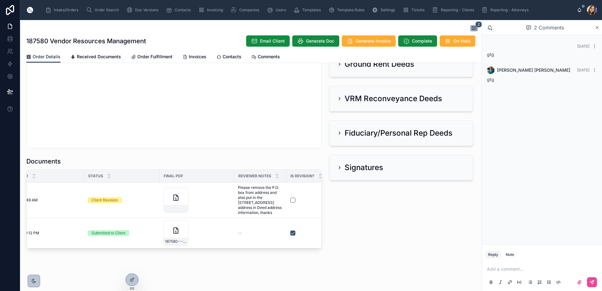
scroll to position [0, 217]
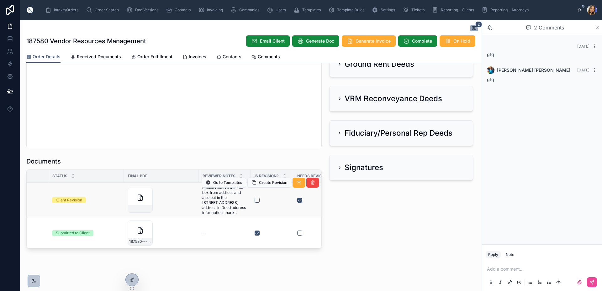
click at [224, 195] on div "Go to Templates Create Revision" at bounding box center [260, 182] width 117 height 35
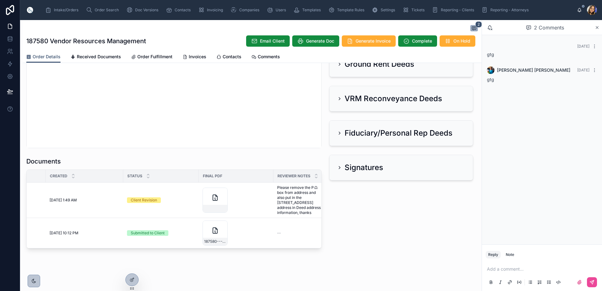
scroll to position [0, 135]
click at [106, 55] on span "Received Documents" at bounding box center [99, 57] width 44 height 6
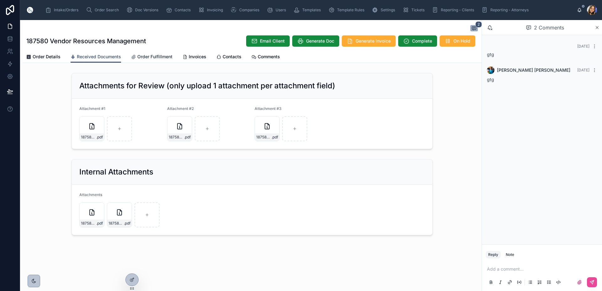
click at [158, 56] on span "Order Fulfillment" at bounding box center [154, 57] width 35 height 6
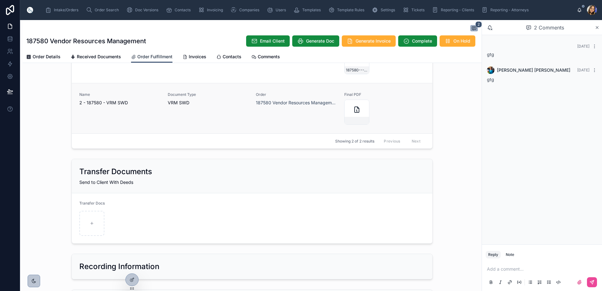
scroll to position [31, 0]
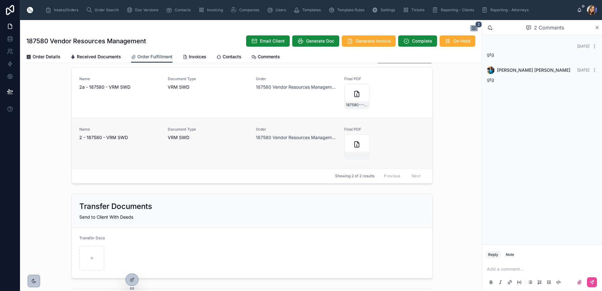
click at [109, 136] on span "2 - 187580 - VRM SWD" at bounding box center [119, 138] width 81 height 6
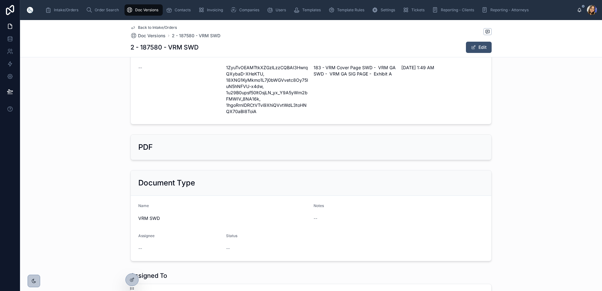
scroll to position [125, 0]
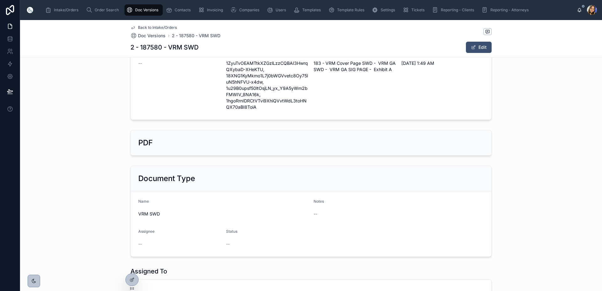
click at [163, 145] on div "PDF" at bounding box center [311, 143] width 346 height 10
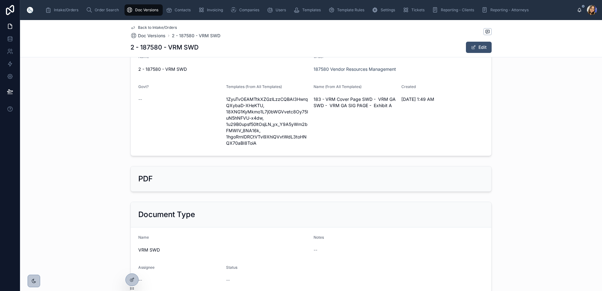
scroll to position [0, 0]
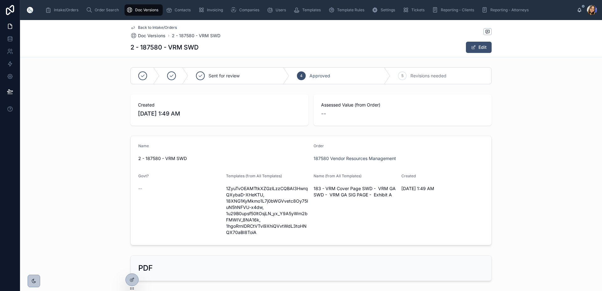
click at [154, 26] on span "Back to Intake/Orders" at bounding box center [157, 27] width 39 height 5
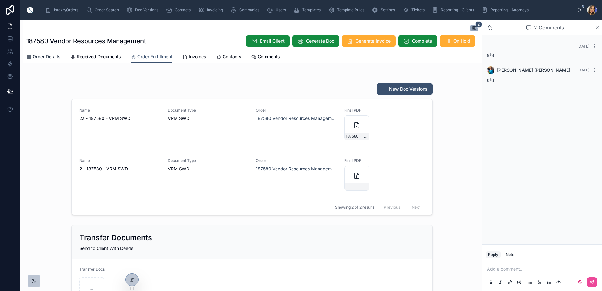
click at [47, 56] on span "Order Details" at bounding box center [47, 57] width 28 height 6
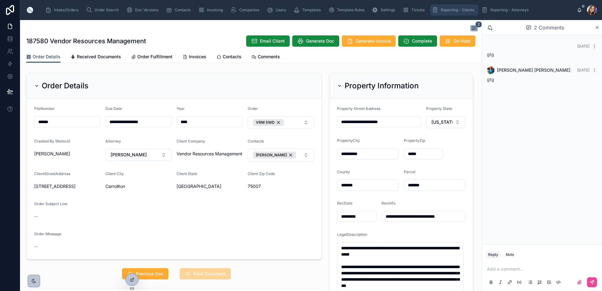
click at [453, 12] on span "Reporting - Clients" at bounding box center [457, 10] width 33 height 5
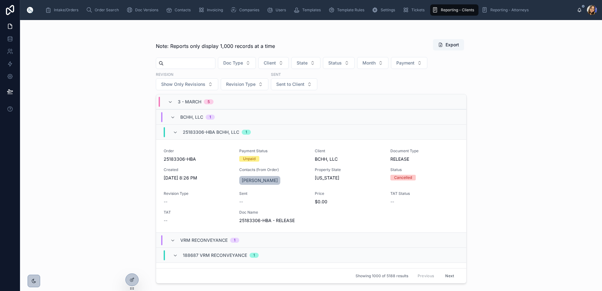
click at [211, 66] on input "text" at bounding box center [189, 63] width 51 height 9
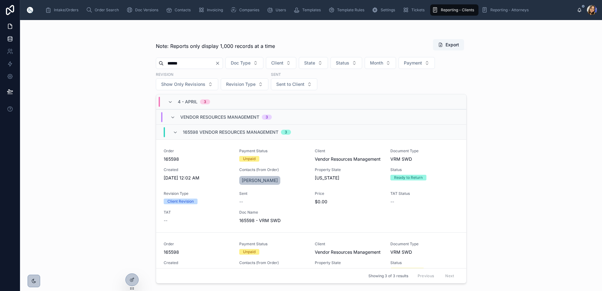
drag, startPoint x: 123, startPoint y: 65, endPoint x: 0, endPoint y: 36, distance: 126.0
click at [72, 55] on div "Note: Reports only display 1,000 records at a time Export ****** Doc Type Clien…" at bounding box center [311, 155] width 582 height 271
type input "******"
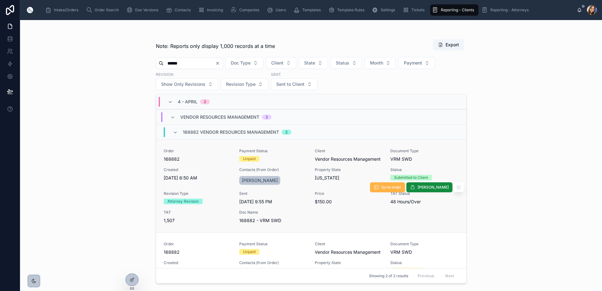
click at [390, 191] on button "Go to order" at bounding box center [387, 188] width 35 height 10
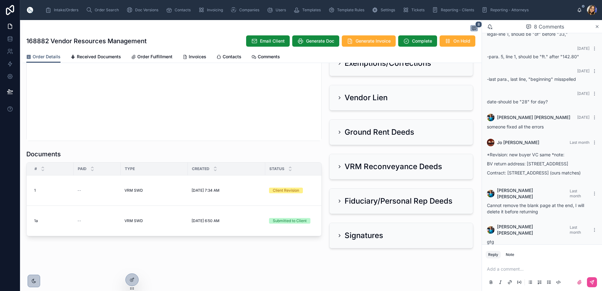
click at [516, 270] on p at bounding box center [543, 269] width 113 height 6
click at [512, 258] on button "Note" at bounding box center [510, 255] width 13 height 8
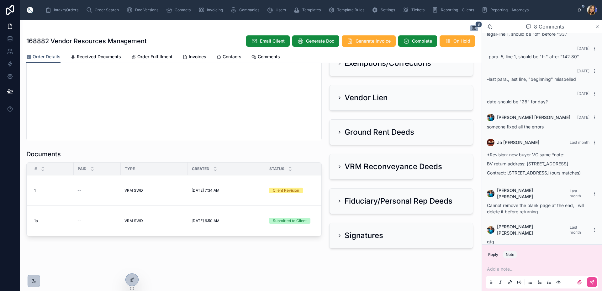
click at [506, 270] on p at bounding box center [543, 269] width 113 height 6
click at [594, 279] on button at bounding box center [592, 283] width 10 height 10
click at [310, 178] on icon at bounding box center [312, 175] width 5 height 5
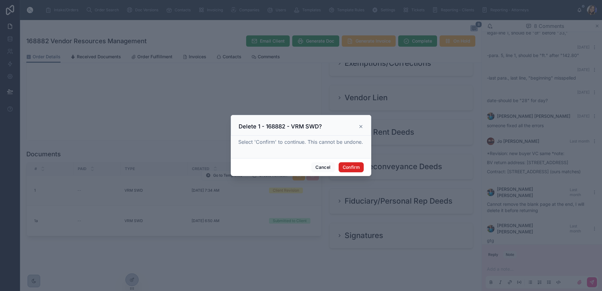
drag, startPoint x: 350, startPoint y: 166, endPoint x: 333, endPoint y: 192, distance: 30.7
click at [350, 166] on button "Confirm" at bounding box center [351, 168] width 25 height 10
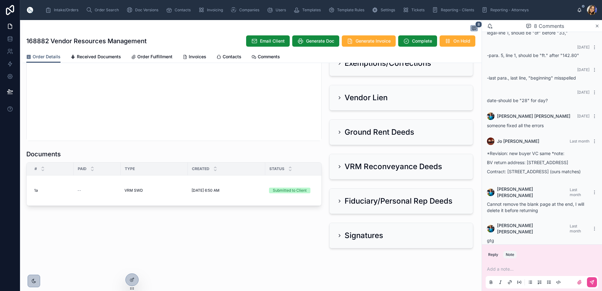
scroll to position [739, 0]
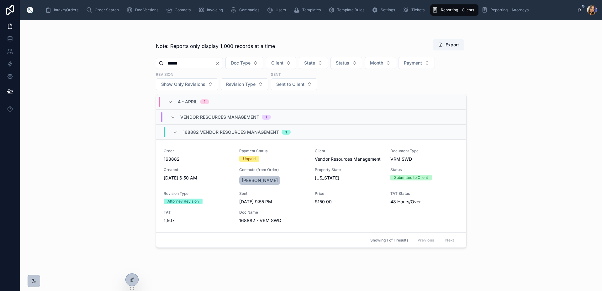
drag, startPoint x: 188, startPoint y: 62, endPoint x: 95, endPoint y: 47, distance: 94.2
click at [114, 57] on div "Note: Reports only display 1,000 records at a time Export ****** Doc Type Clien…" at bounding box center [311, 155] width 582 height 271
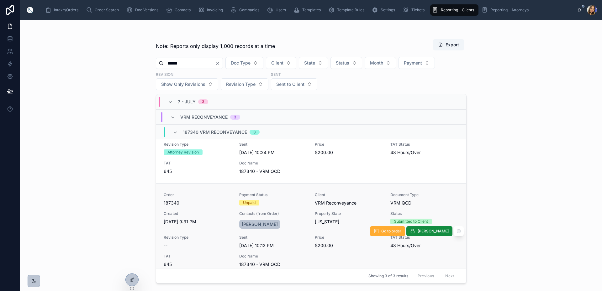
scroll to position [151, 0]
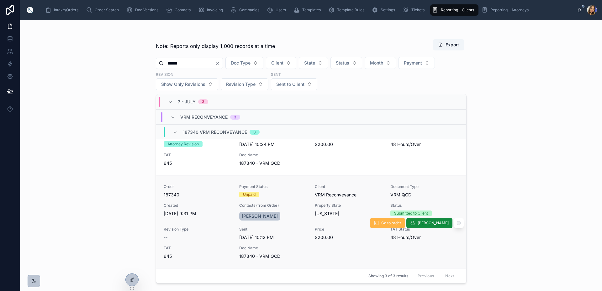
type input "******"
click at [399, 221] on span "Go to order" at bounding box center [391, 223] width 20 height 5
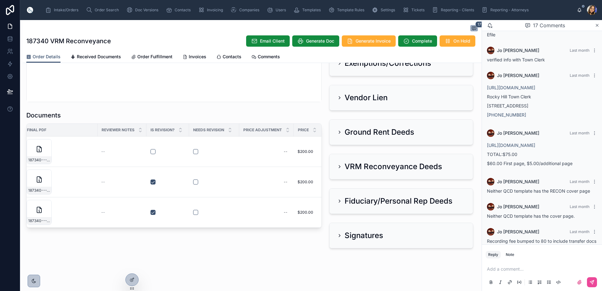
scroll to position [0, 328]
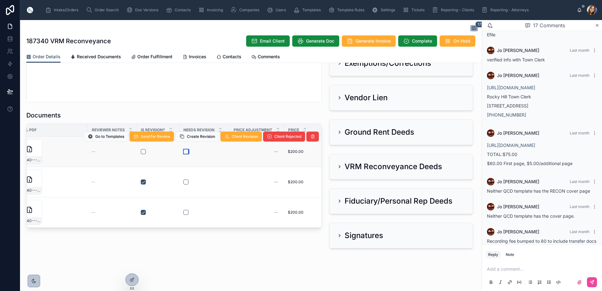
click at [187, 154] on button "button" at bounding box center [186, 151] width 5 height 5
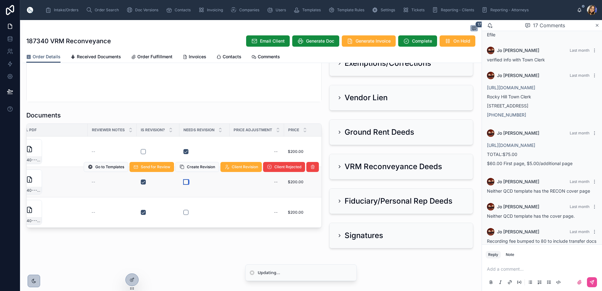
click at [187, 185] on button "button" at bounding box center [186, 182] width 5 height 5
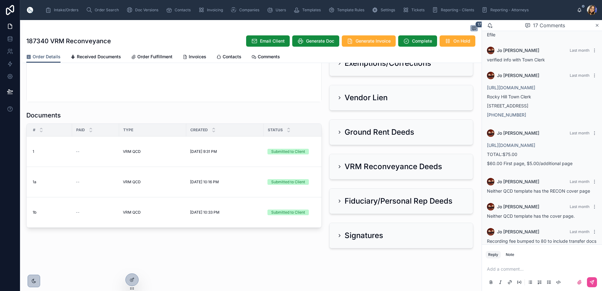
scroll to position [0, 0]
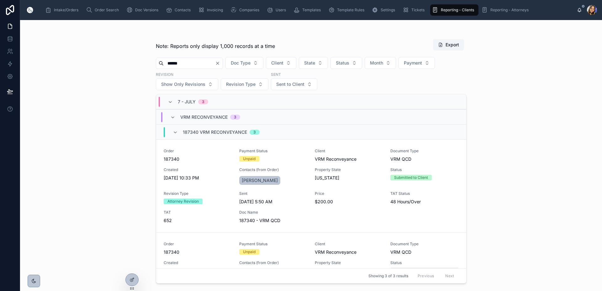
drag, startPoint x: 198, startPoint y: 67, endPoint x: 87, endPoint y: 66, distance: 111.4
click at [97, 66] on div "Note: Reports only display 1,000 records at a time Export ****** Doc Type Clien…" at bounding box center [311, 155] width 582 height 271
paste input "text"
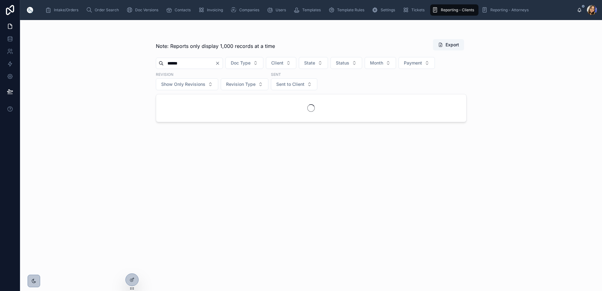
type input "******"
click at [219, 63] on icon "Clear" at bounding box center [217, 63] width 3 height 3
click at [206, 64] on input "text" at bounding box center [189, 63] width 51 height 9
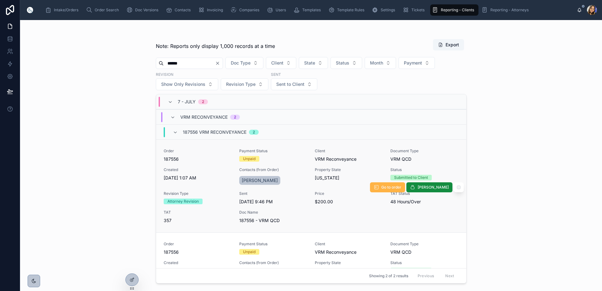
type input "******"
click at [401, 187] on span "Go to order" at bounding box center [391, 187] width 20 height 5
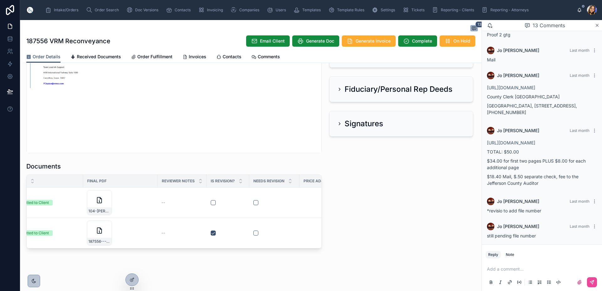
scroll to position [0, 274]
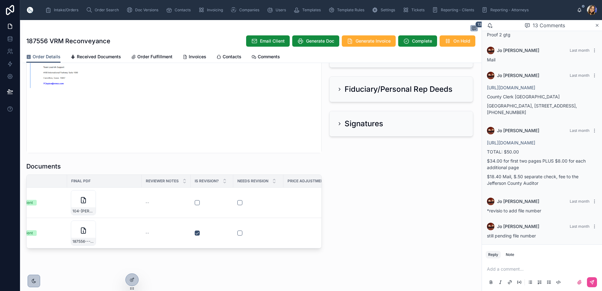
click at [0, 0] on div "Go to Templates Send for Review Create Revision Client Revision Client Rejected" at bounding box center [0, 0] width 0 height 0
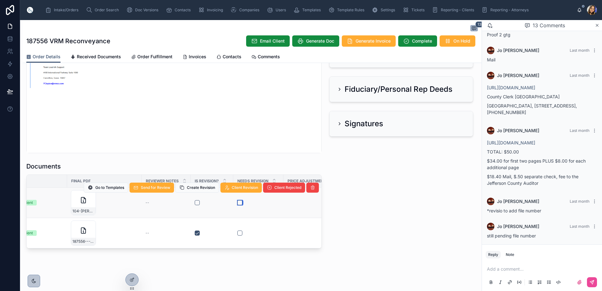
click at [239, 200] on button "button" at bounding box center [239, 202] width 5 height 5
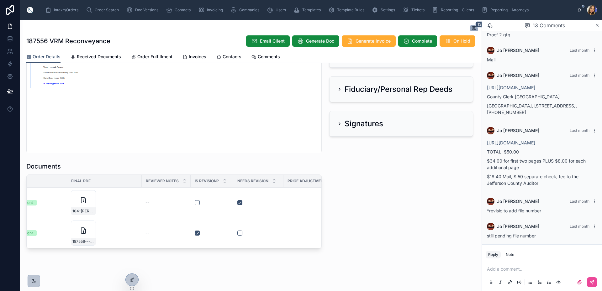
scroll to position [0, 0]
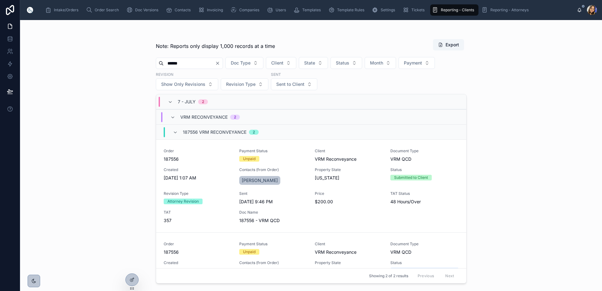
click at [121, 61] on div "Note: Reports only display 1,000 records at a time Export ****** Doc Type Clien…" at bounding box center [311, 155] width 582 height 271
click at [189, 61] on input "******" at bounding box center [189, 63] width 51 height 9
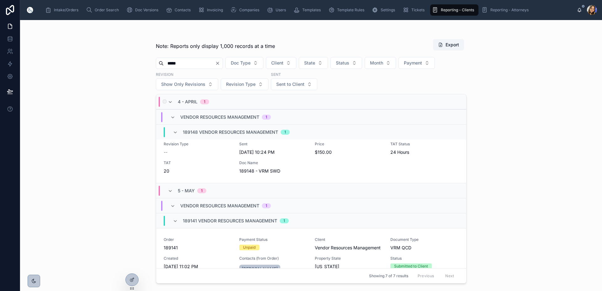
scroll to position [31, 0]
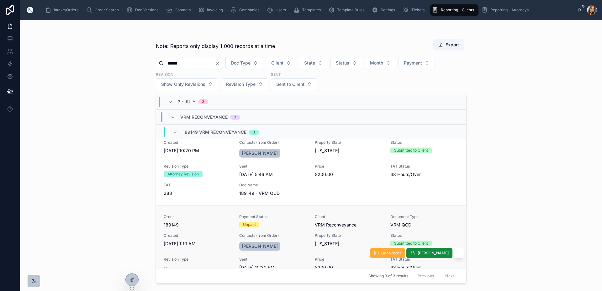
scroll to position [151, 0]
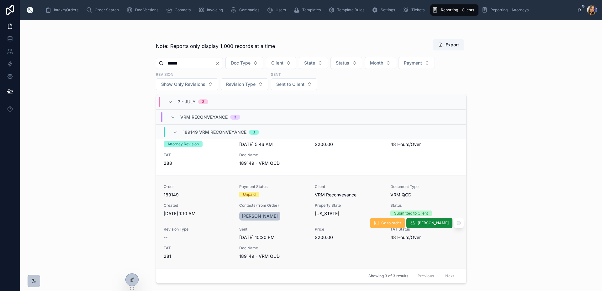
type input "******"
click at [385, 220] on button "Go to order" at bounding box center [387, 223] width 35 height 10
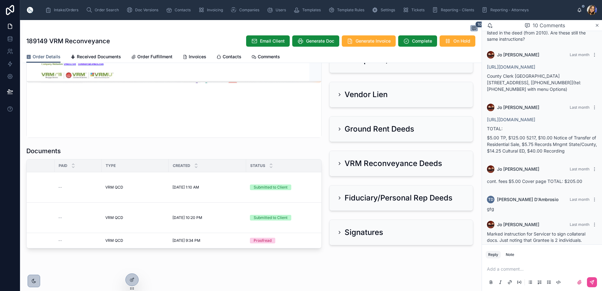
scroll to position [0, 18]
click at [443, 8] on span "Reporting - Clients" at bounding box center [457, 10] width 33 height 5
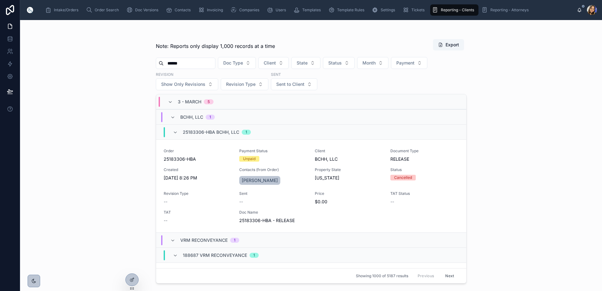
drag, startPoint x: 197, startPoint y: 62, endPoint x: 118, endPoint y: 61, distance: 78.8
click at [118, 61] on div "Note: Reports only display 1,000 records at a time Export ****** Doc Type Clien…" at bounding box center [311, 155] width 582 height 271
type input "******"
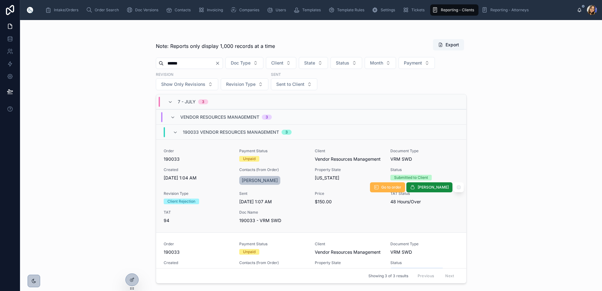
click at [379, 185] on icon at bounding box center [376, 187] width 5 height 5
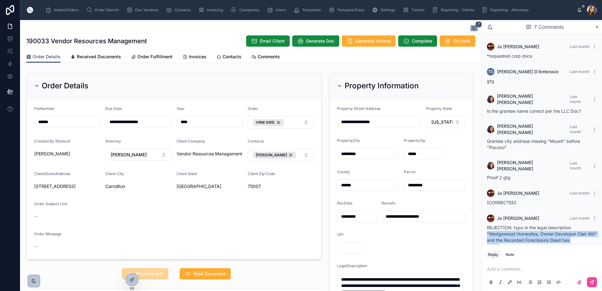
drag, startPoint x: 486, startPoint y: 221, endPoint x: 599, endPoint y: 228, distance: 112.6
click at [599, 228] on div "Jo Betters Last month REJECTION: typo in the legal description "Wedgewood Homes…" at bounding box center [542, 232] width 118 height 43
copy span ""Wedgewood Homesites, Owner-Developer Clair Wit" and the Recorded Foreclosure D…"
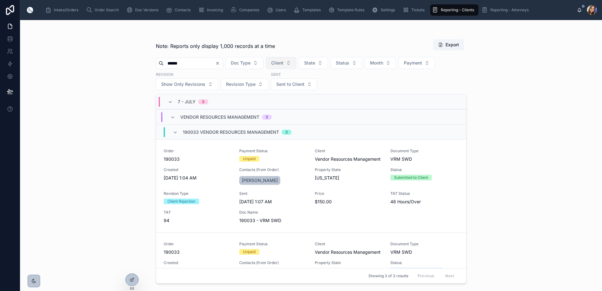
click at [284, 63] on span "Client" at bounding box center [277, 63] width 12 height 6
type input "*********"
click at [302, 87] on span "Vendor Resources Management" at bounding box center [293, 88] width 63 height 6
click at [220, 65] on icon "Clear" at bounding box center [217, 63] width 5 height 5
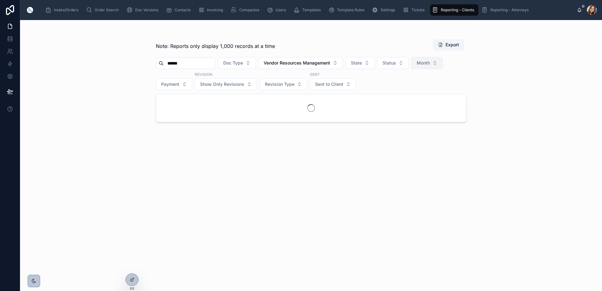
click at [430, 64] on span "Month" at bounding box center [423, 63] width 13 height 6
click at [433, 151] on div "7 - July" at bounding box center [443, 149] width 75 height 10
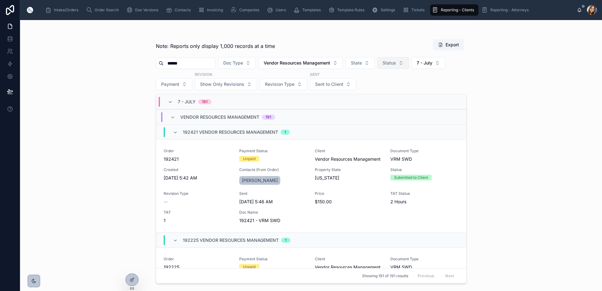
click at [409, 68] on button "Status" at bounding box center [393, 63] width 32 height 12
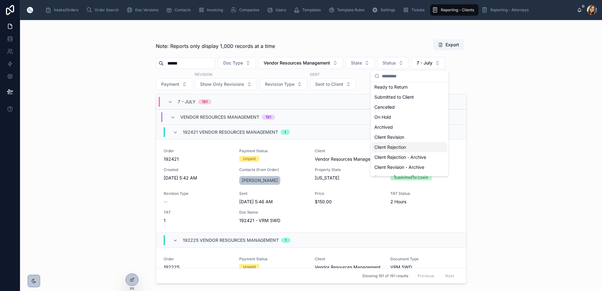
click at [407, 151] on div "Client Rejection" at bounding box center [409, 147] width 75 height 10
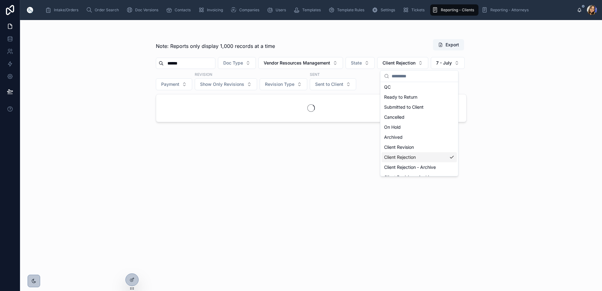
scroll to position [41, 0]
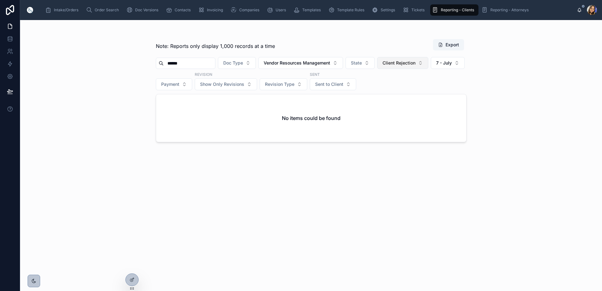
click at [426, 59] on button "Client Rejection" at bounding box center [402, 63] width 51 height 12
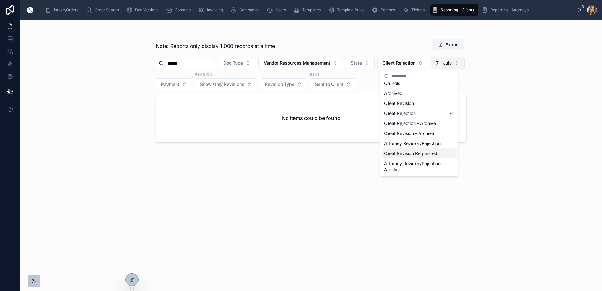
click at [436, 66] on span "7 - July" at bounding box center [444, 63] width 16 height 6
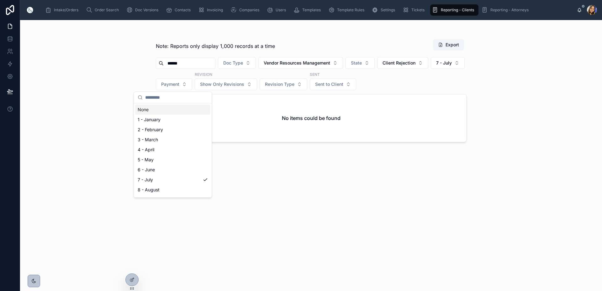
click at [158, 111] on div "None" at bounding box center [172, 110] width 75 height 10
click at [429, 67] on button "Client Rejection" at bounding box center [402, 63] width 51 height 12
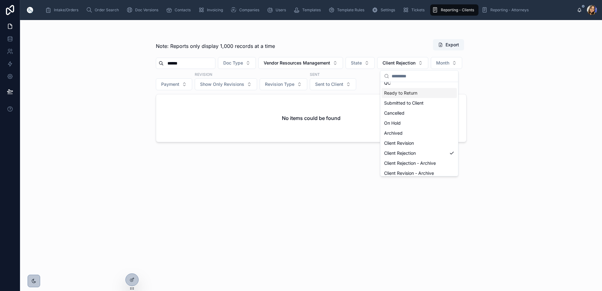
scroll to position [75, 0]
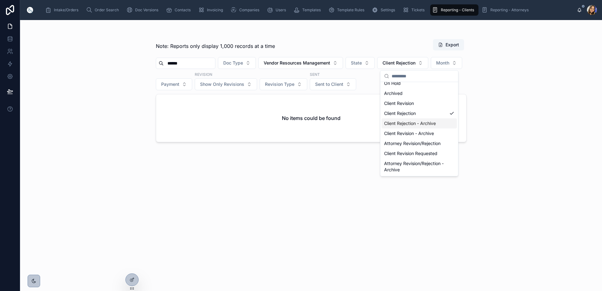
click at [425, 126] on div "Client Rejection - Archive" at bounding box center [419, 124] width 75 height 10
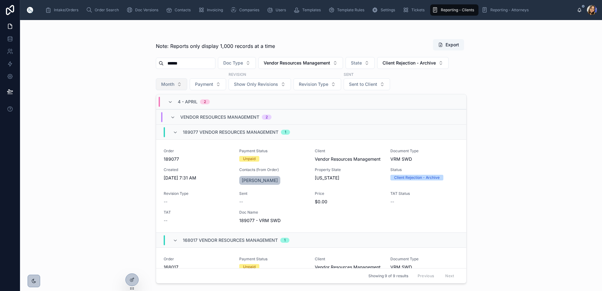
scroll to position [63, 0]
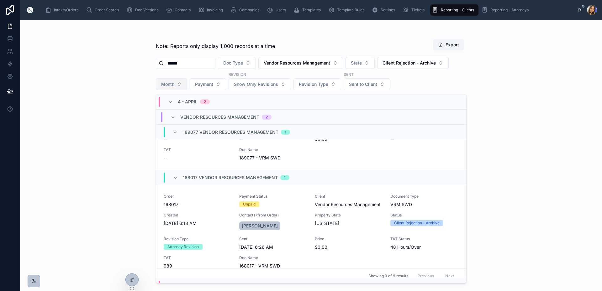
click at [168, 81] on button "Month" at bounding box center [171, 84] width 31 height 12
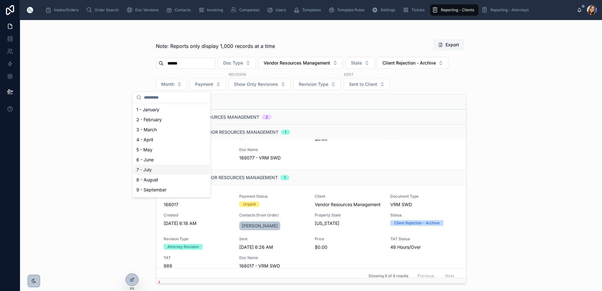
click at [165, 169] on div "7 - July" at bounding box center [171, 170] width 75 height 10
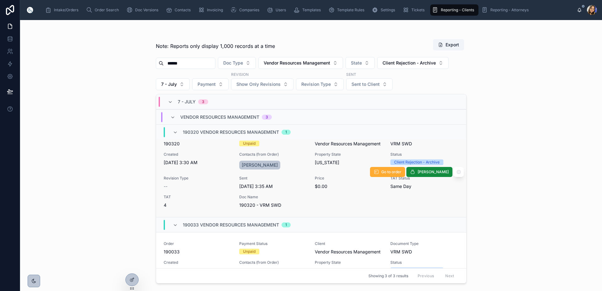
scroll to position [125, 0]
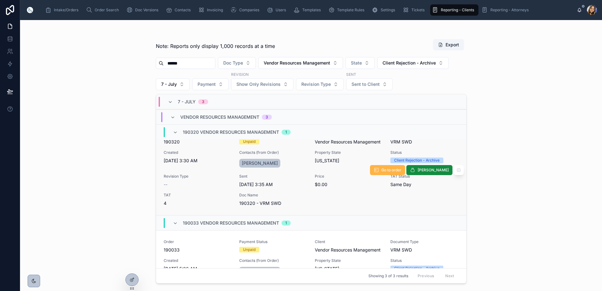
click at [398, 170] on span "Go to order" at bounding box center [391, 170] width 20 height 5
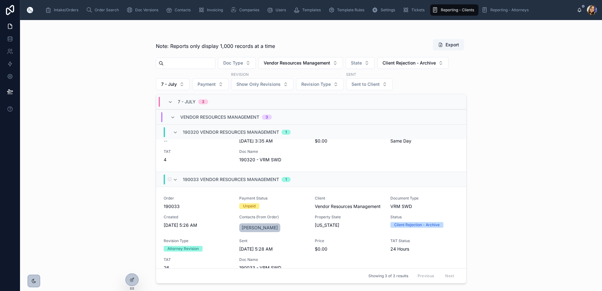
scroll to position [181, 0]
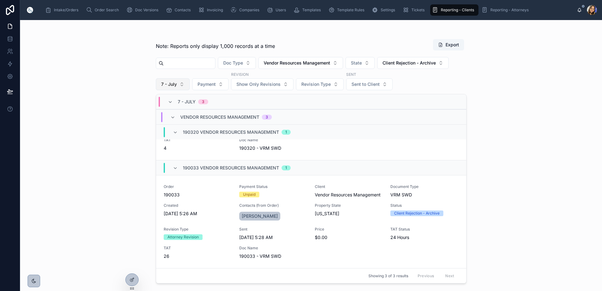
click at [176, 88] on button "7 - July" at bounding box center [173, 84] width 34 height 12
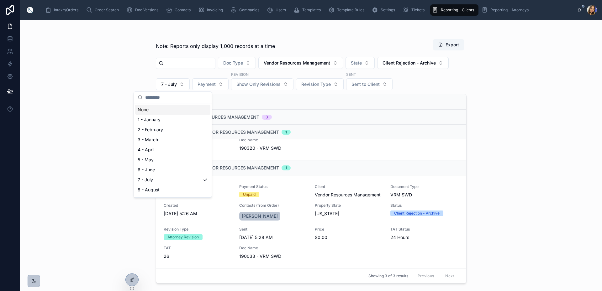
click at [166, 113] on div "None" at bounding box center [172, 110] width 75 height 10
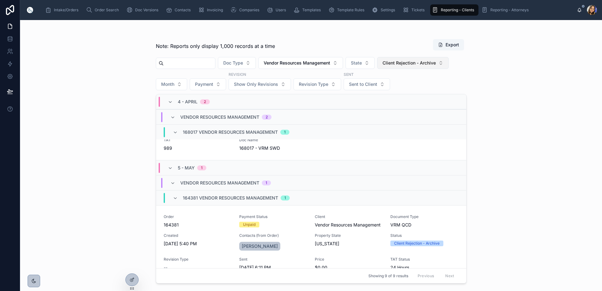
click at [436, 63] on span "Client Rejection - Archive" at bounding box center [409, 63] width 53 height 6
click at [198, 64] on input "text" at bounding box center [189, 63] width 51 height 9
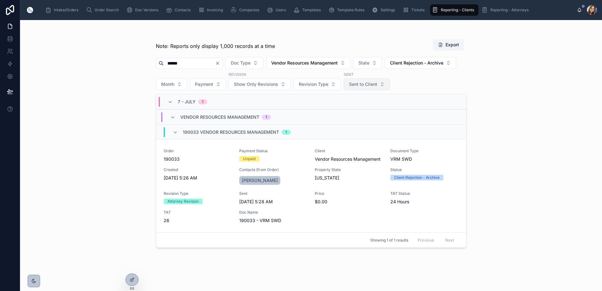
type input "******"
click at [377, 83] on span "Sent to Client" at bounding box center [363, 84] width 28 height 6
click at [390, 66] on span "Client Rejection - Archive" at bounding box center [416, 63] width 53 height 6
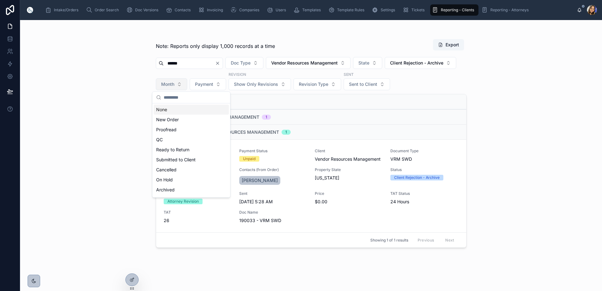
click at [187, 85] on button "Month" at bounding box center [171, 84] width 31 height 12
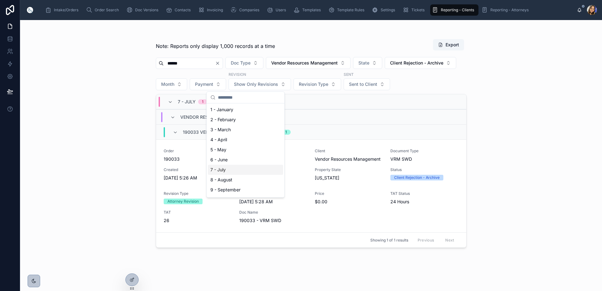
click at [231, 173] on div "7 - July" at bounding box center [245, 170] width 75 height 10
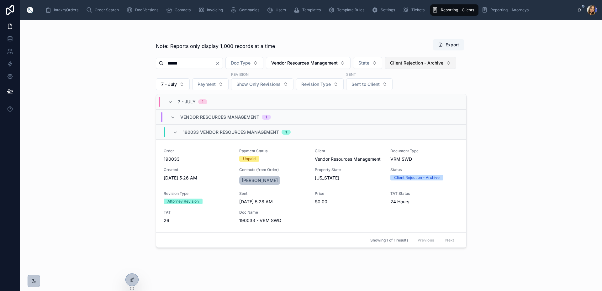
click at [385, 69] on button "Client Rejection - Archive" at bounding box center [421, 63] width 72 height 12
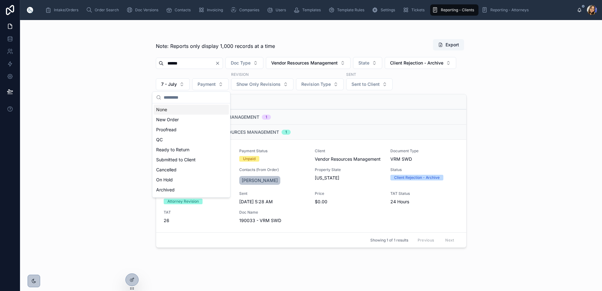
click at [220, 63] on icon "Clear" at bounding box center [217, 63] width 5 height 5
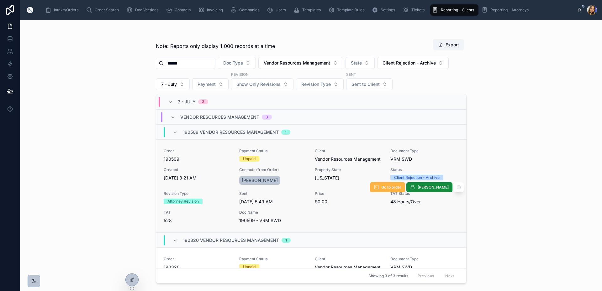
click at [392, 186] on span "Go to order" at bounding box center [391, 187] width 20 height 5
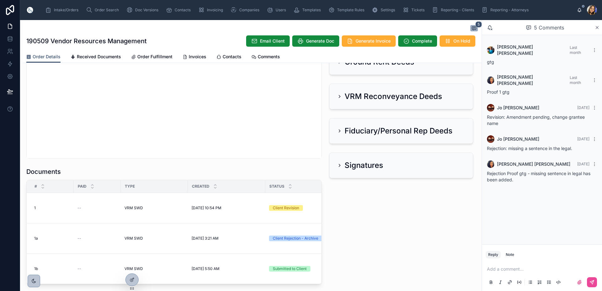
scroll to position [772, 0]
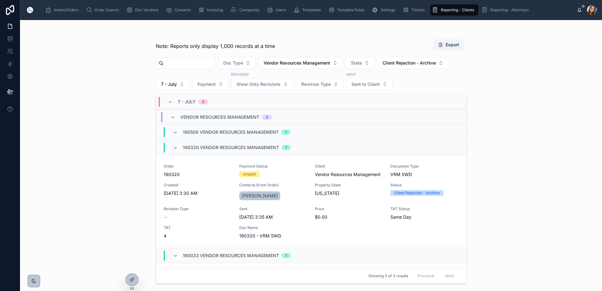
scroll to position [55, 0]
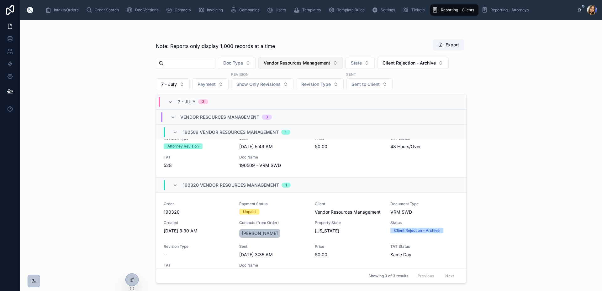
click at [330, 62] on span "Vendor Resources Management" at bounding box center [297, 63] width 67 height 6
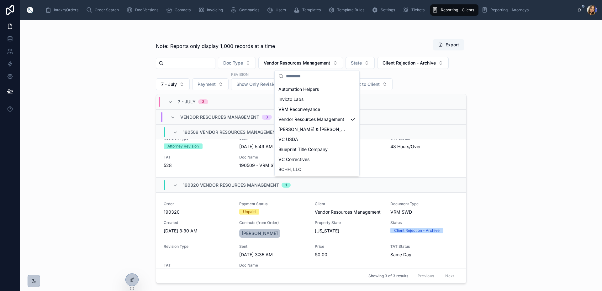
scroll to position [75, 0]
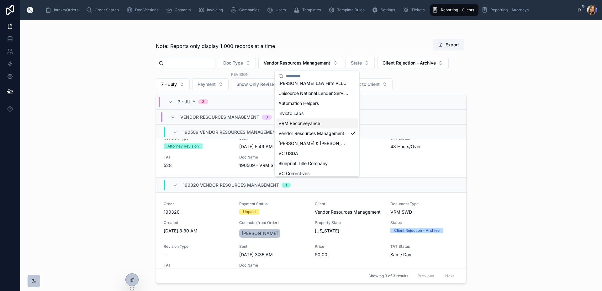
click at [301, 122] on span "VRM Reconveyance" at bounding box center [300, 123] width 42 height 6
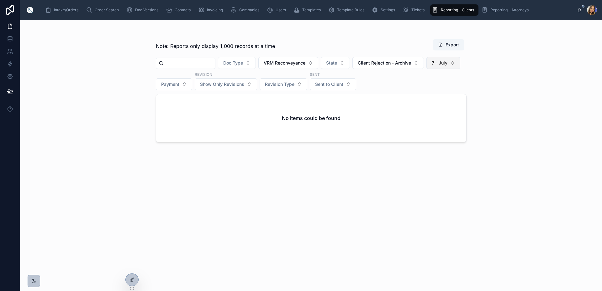
click at [432, 66] on span "7 - July" at bounding box center [440, 63] width 16 height 6
click at [168, 107] on div "None" at bounding box center [172, 110] width 75 height 10
click at [411, 66] on span "Client Rejection - Archive" at bounding box center [384, 63] width 53 height 6
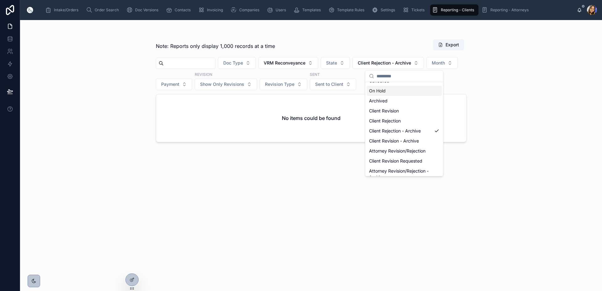
scroll to position [75, 0]
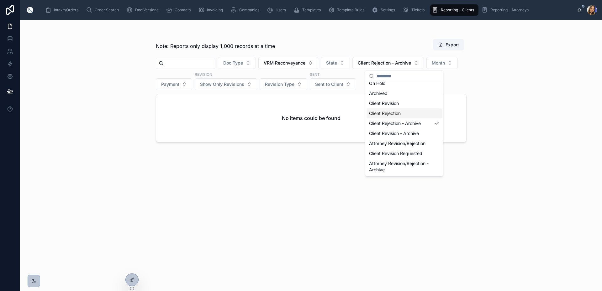
click at [392, 116] on div "Client Rejection" at bounding box center [404, 114] width 75 height 10
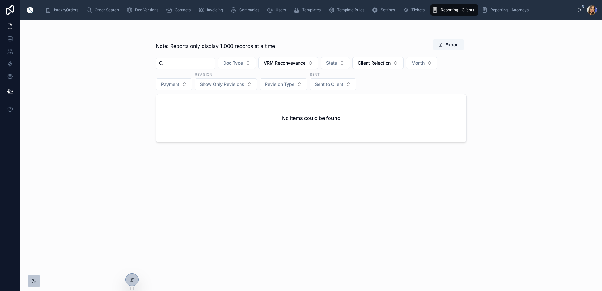
drag, startPoint x: 451, startPoint y: 8, endPoint x: 405, endPoint y: 290, distance: 285.4
click at [451, 8] on span "Reporting - Clients" at bounding box center [457, 10] width 33 height 5
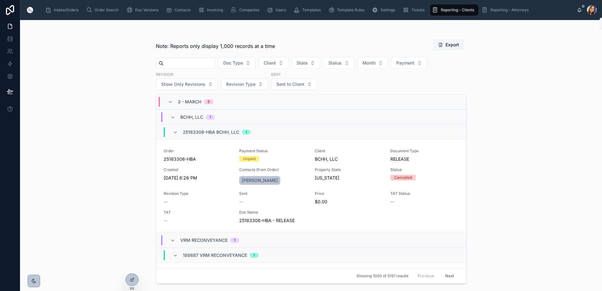
click at [577, 12] on icon at bounding box center [579, 10] width 5 height 5
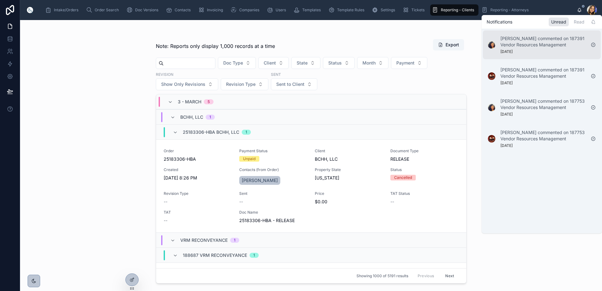
click at [545, 51] on div "Felicia Johnson commented on 187391 Vendor Resources Management 4 days ago" at bounding box center [543, 44] width 85 height 19
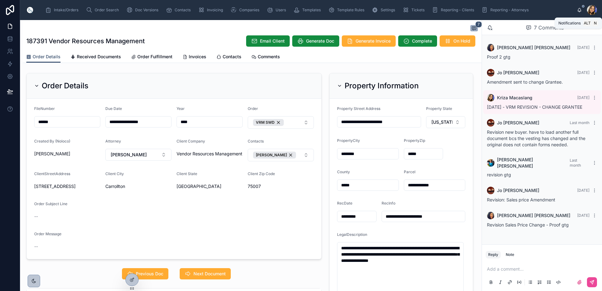
click at [579, 11] on icon at bounding box center [579, 9] width 3 height 3
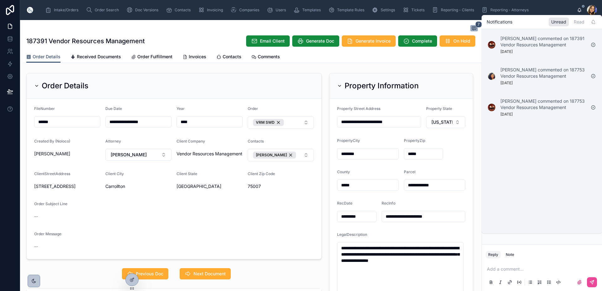
click at [541, 109] on p "Jo Betters commented on 187753 Vendor Resources Management" at bounding box center [543, 104] width 85 height 13
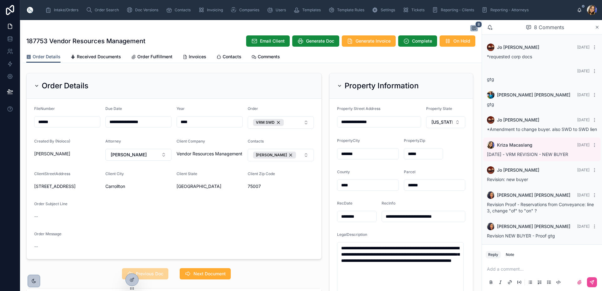
scroll to position [9, 0]
